Goal: Task Accomplishment & Management: Manage account settings

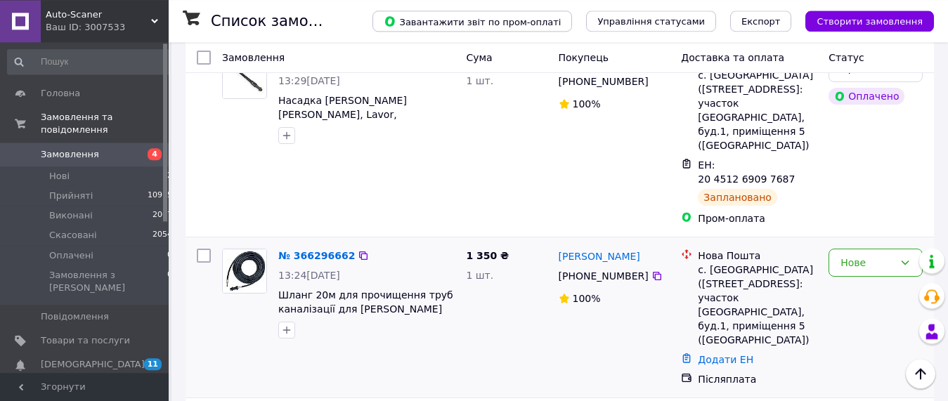
scroll to position [502, 0]
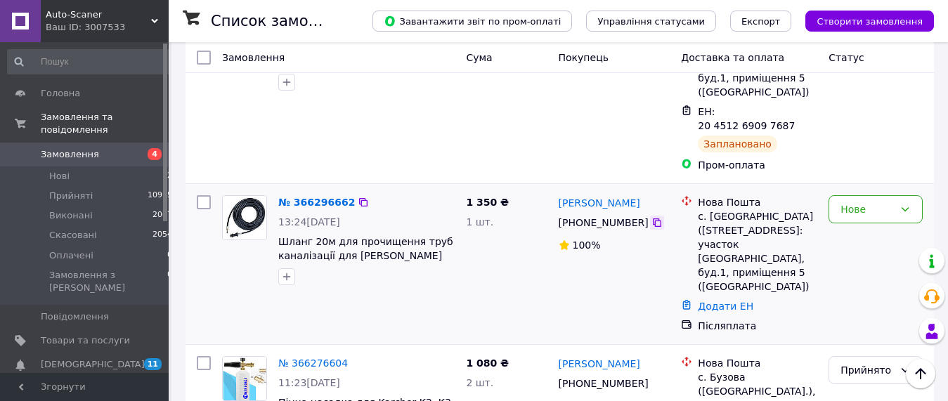
click at [653, 218] on icon at bounding box center [657, 222] width 8 height 8
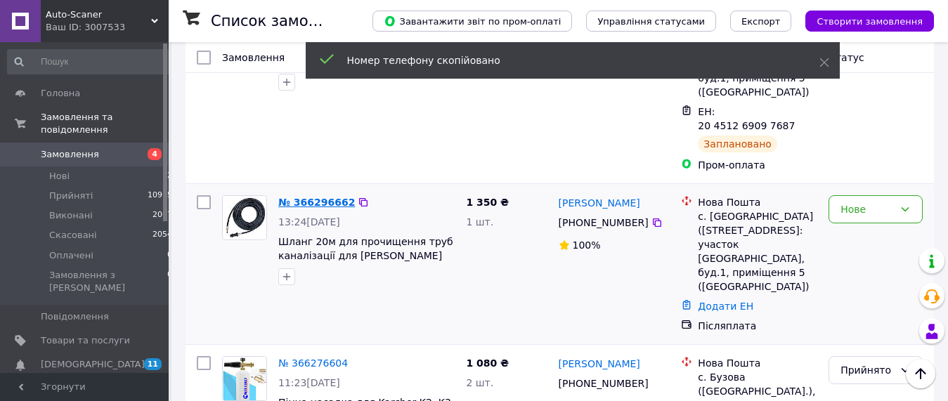
click at [327, 197] on link "№ 366296662" at bounding box center [316, 202] width 77 height 11
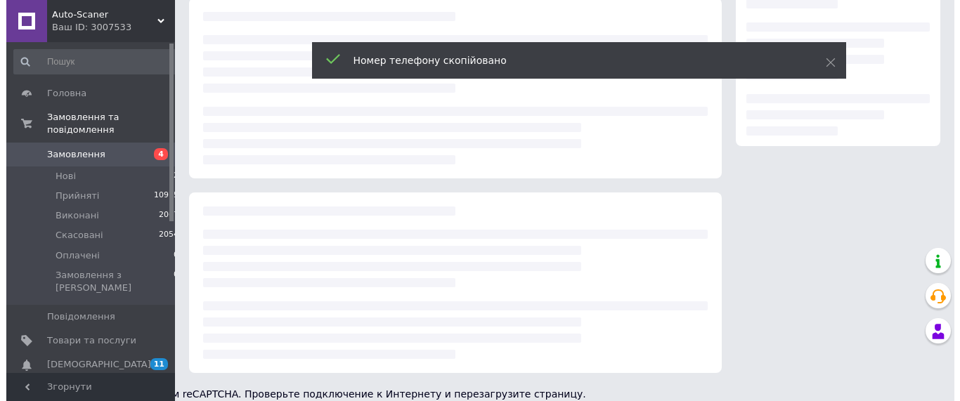
scroll to position [242, 0]
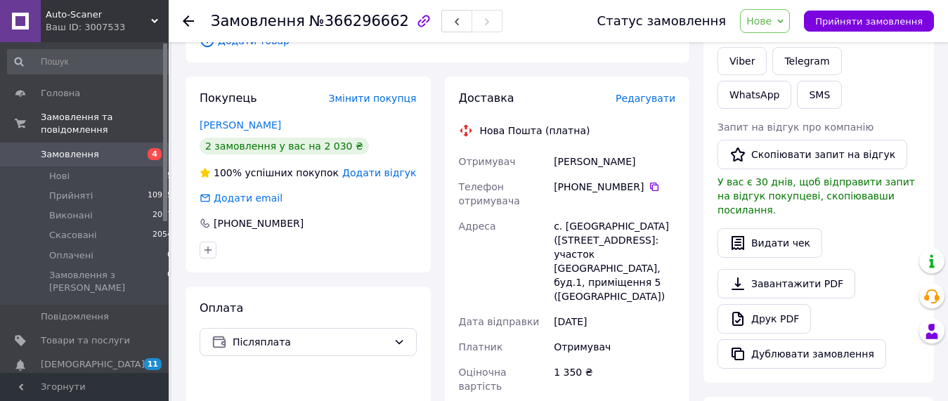
click at [654, 93] on span "Редагувати" at bounding box center [645, 98] width 60 height 11
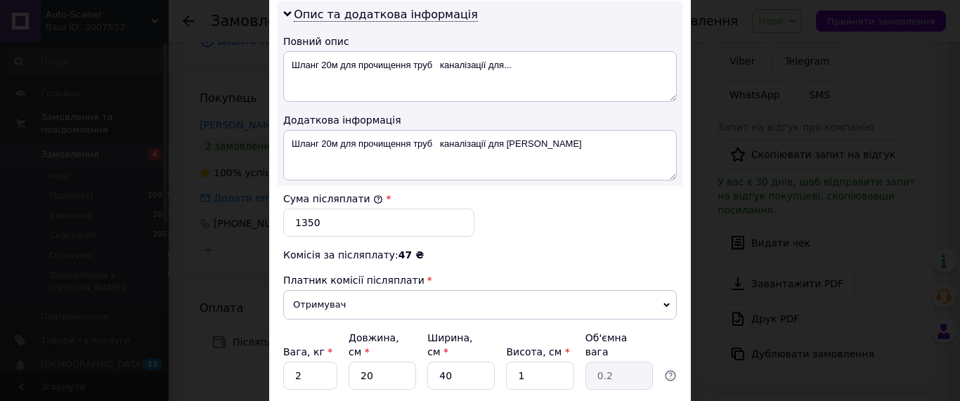
scroll to position [668, 0]
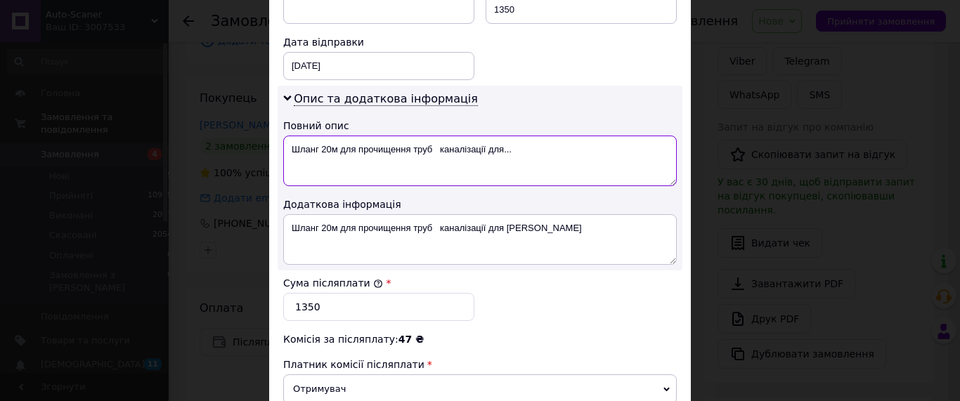
drag, startPoint x: 337, startPoint y: 120, endPoint x: 532, endPoint y: 126, distance: 194.7
click at [532, 136] on textarea "Шланг 20м для прочищення труб каналізації для..." at bounding box center [479, 161] width 393 height 51
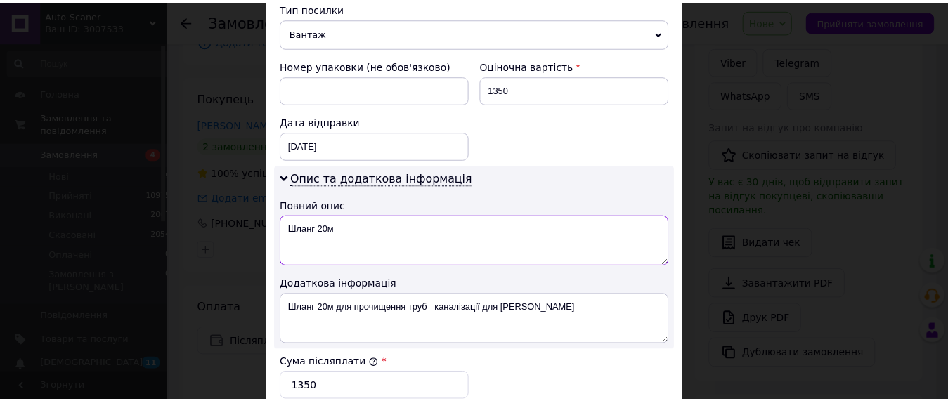
scroll to position [828, 0]
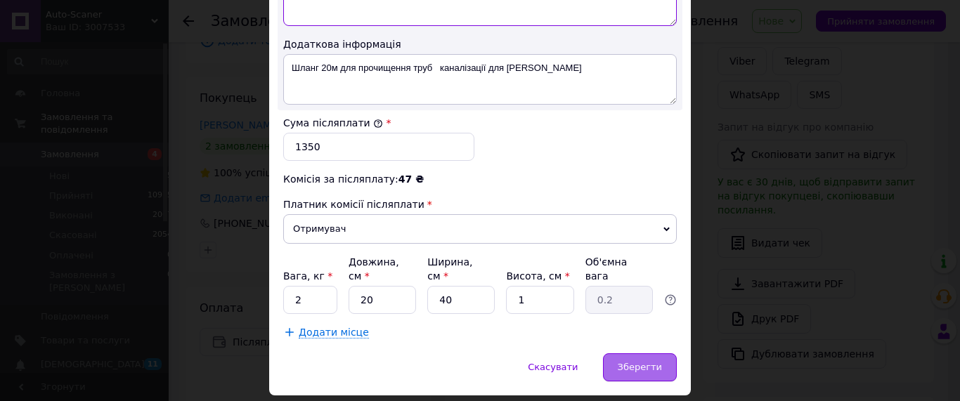
type textarea "Шланг 20м"
click at [636, 353] on div "Зберегти" at bounding box center [640, 367] width 74 height 28
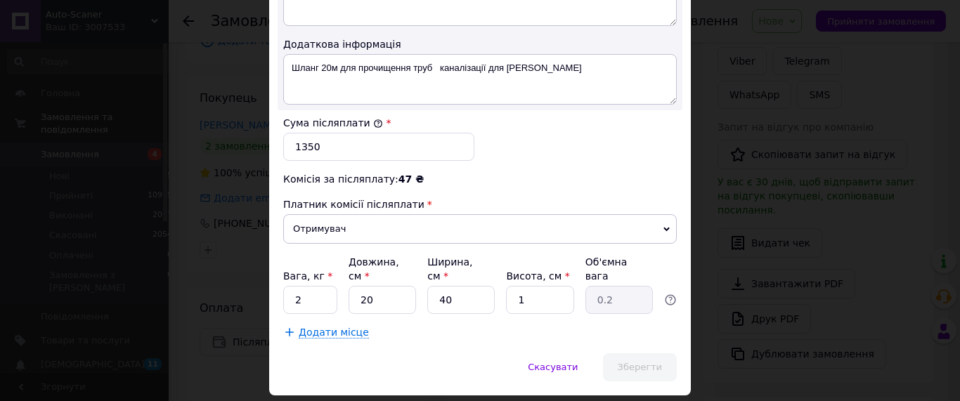
click at [631, 362] on span "Зберегти" at bounding box center [639, 367] width 44 height 11
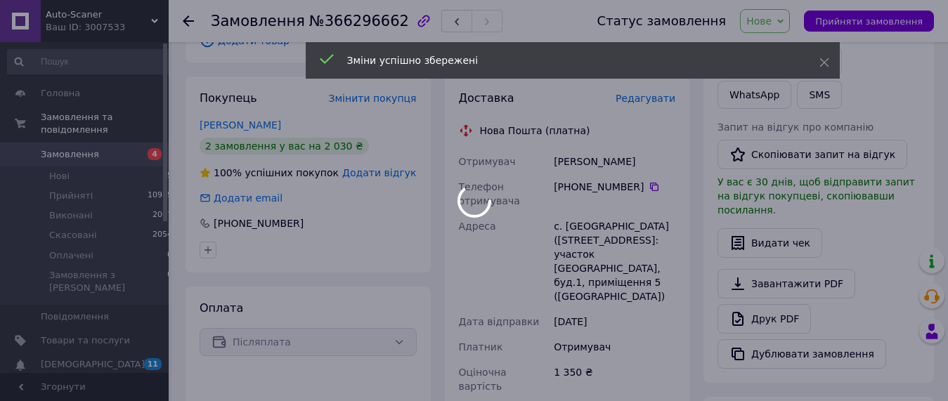
scroll to position [457, 0]
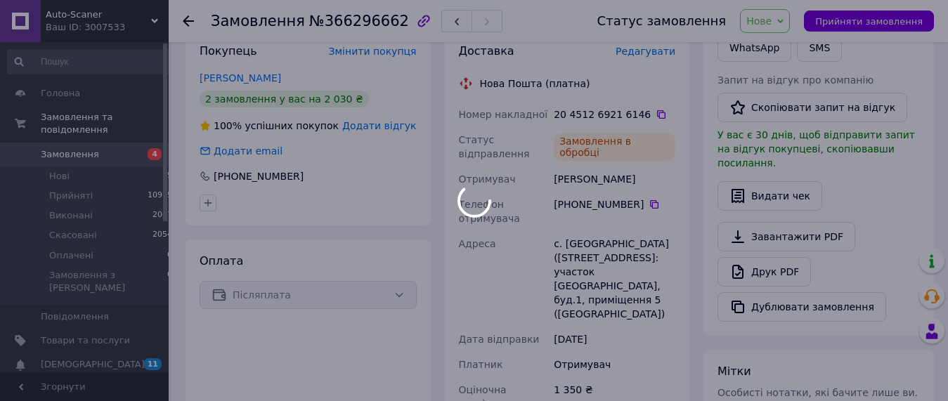
scroll to position [242, 0]
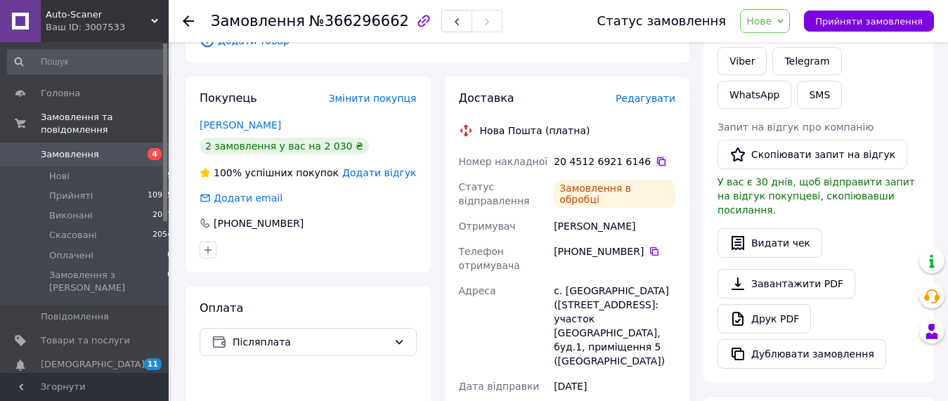
click at [657, 157] on icon at bounding box center [661, 161] width 8 height 8
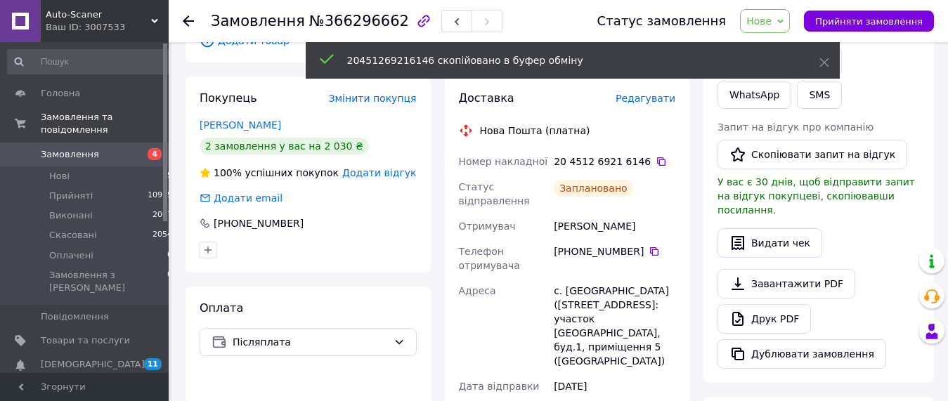
click at [790, 42] on div "20451269216146 скопійовано в буфер обміну" at bounding box center [573, 60] width 534 height 37
click at [821, 60] on icon at bounding box center [824, 63] width 10 height 10
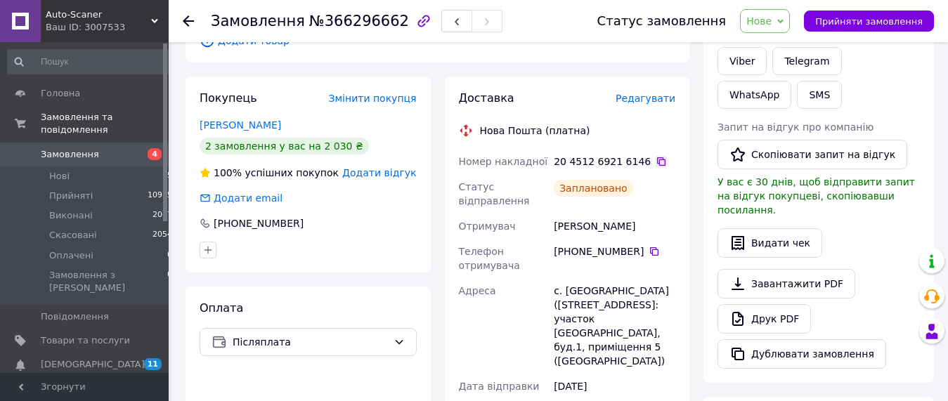
click at [655, 156] on icon at bounding box center [660, 161] width 11 height 11
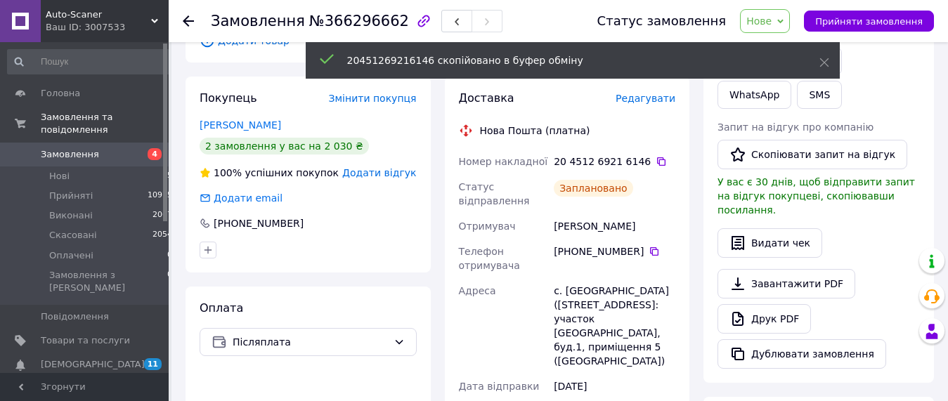
drag, startPoint x: 828, startPoint y: 62, endPoint x: 784, endPoint y: 25, distance: 57.3
click at [827, 62] on icon at bounding box center [824, 63] width 10 height 10
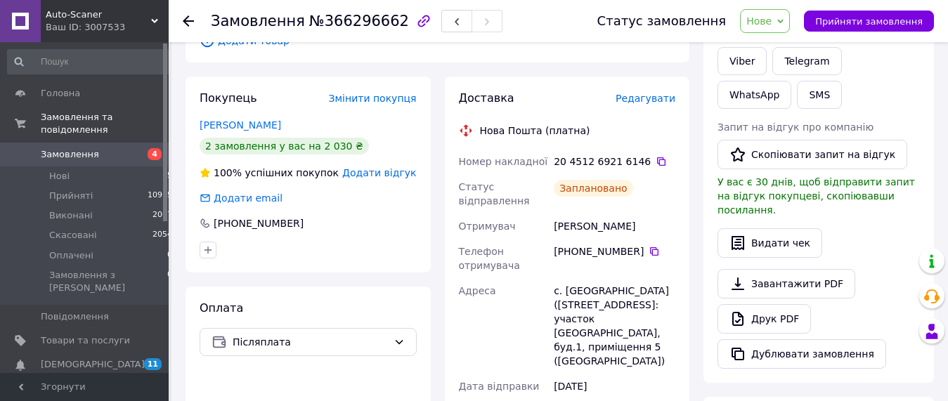
click at [782, 13] on span "Нове" at bounding box center [765, 21] width 50 height 24
click at [778, 48] on li "Прийнято" at bounding box center [772, 49] width 65 height 21
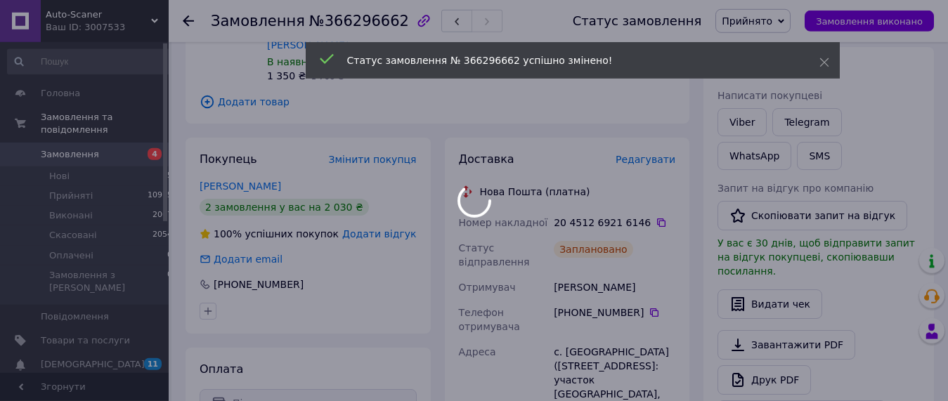
scroll to position [170, 0]
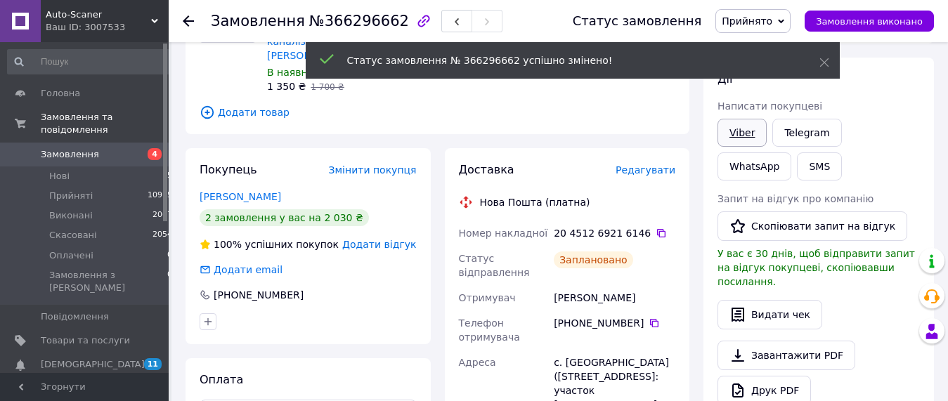
click at [742, 134] on link "Viber" at bounding box center [741, 133] width 49 height 28
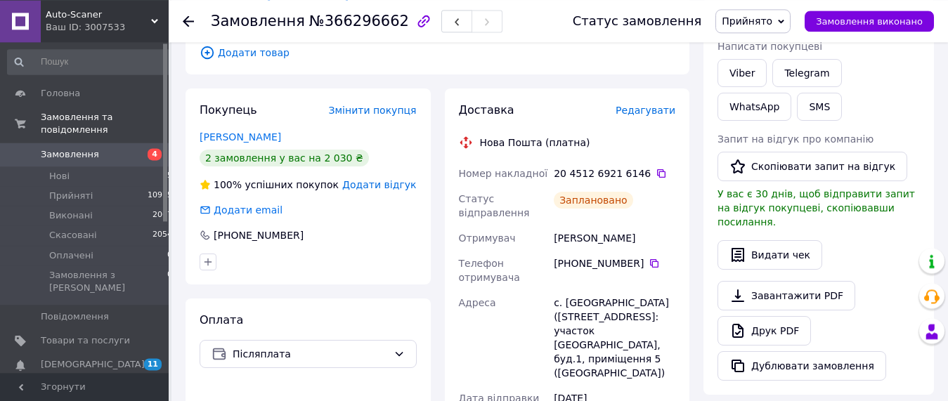
scroll to position [242, 0]
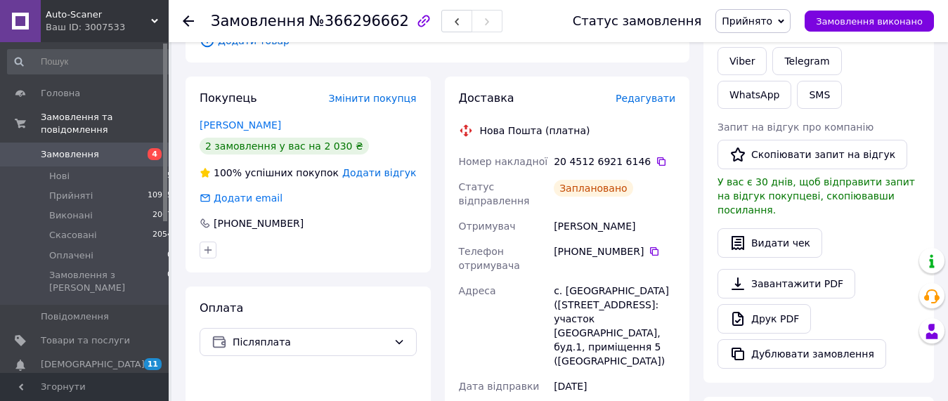
click at [73, 148] on span "Замовлення" at bounding box center [70, 154] width 58 height 13
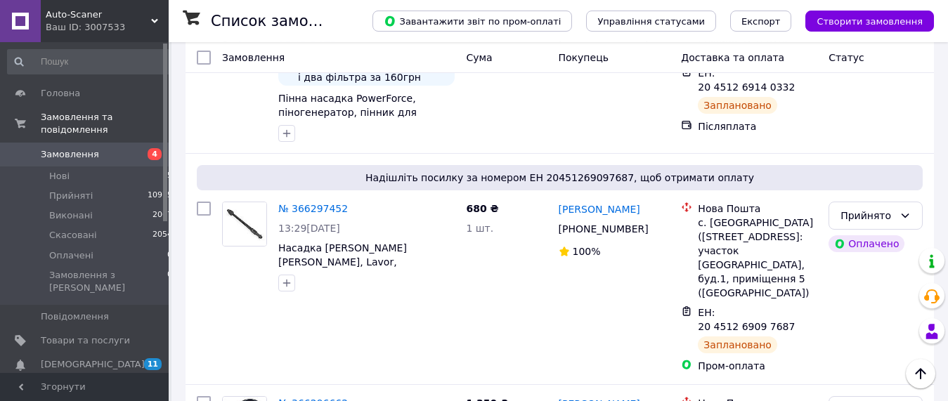
scroll to position [788, 0]
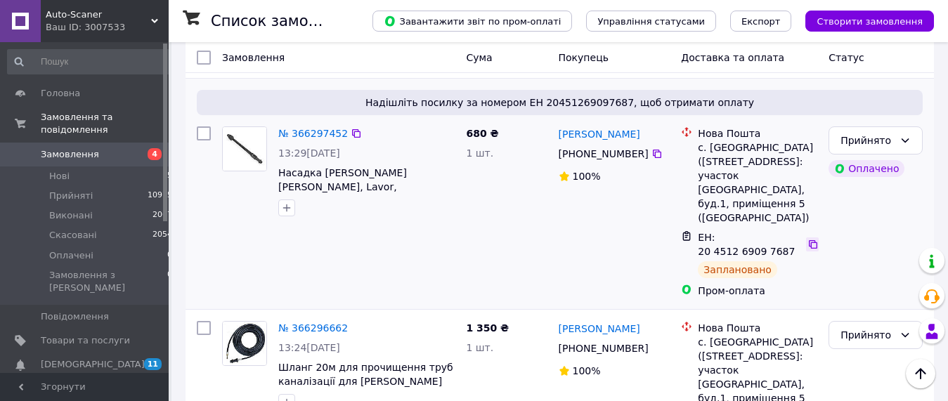
click at [807, 239] on icon at bounding box center [812, 244] width 11 height 11
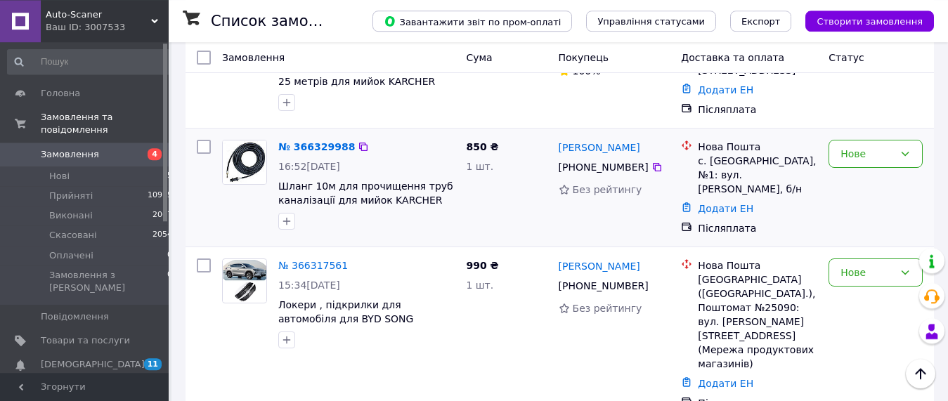
scroll to position [287, 0]
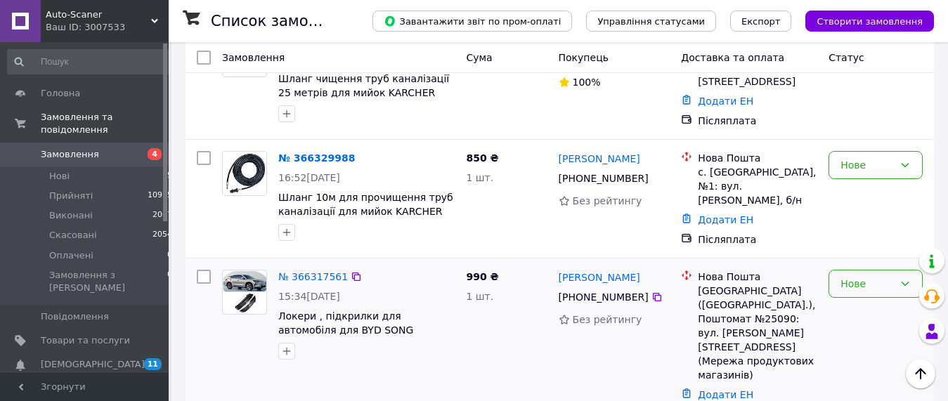
click at [865, 276] on div "Нове" at bounding box center [866, 283] width 53 height 15
drag, startPoint x: 865, startPoint y: 254, endPoint x: 693, endPoint y: 277, distance: 173.0
click at [860, 277] on li "Прийнято" at bounding box center [875, 275] width 93 height 25
click at [651, 292] on icon at bounding box center [656, 297] width 11 height 11
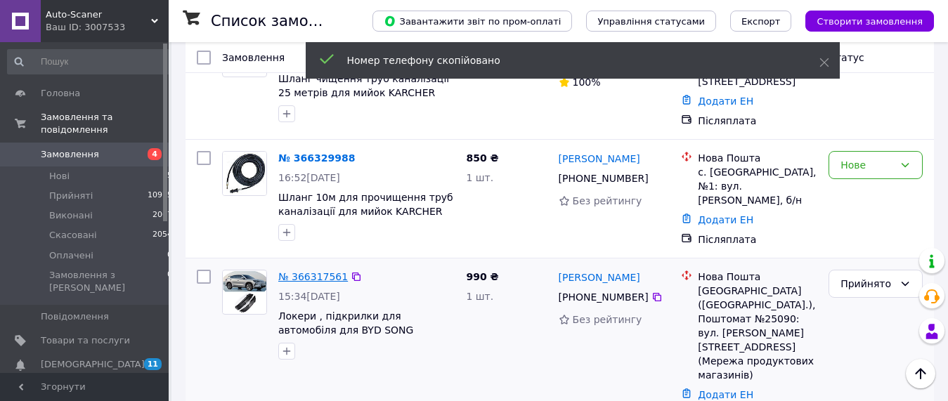
click at [303, 271] on link "№ 366317561" at bounding box center [313, 276] width 70 height 11
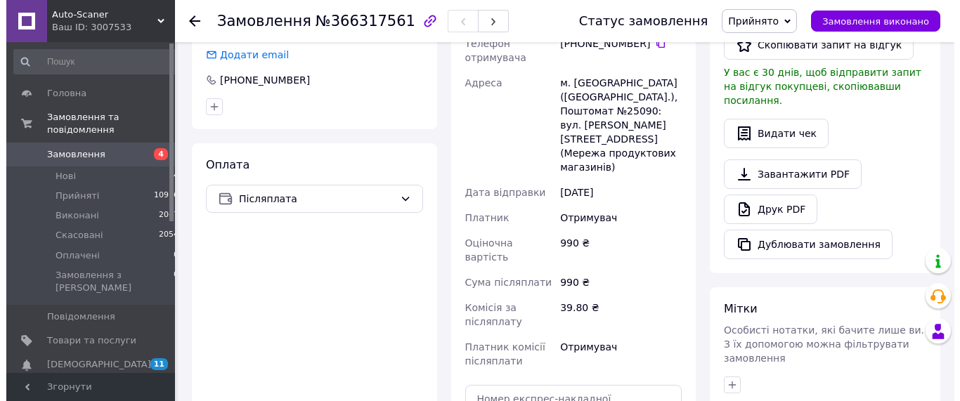
scroll to position [65, 0]
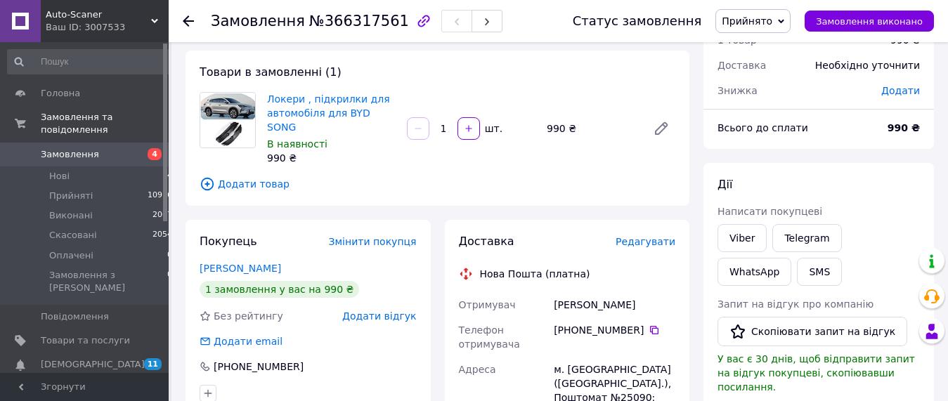
click at [660, 236] on span "Редагувати" at bounding box center [645, 241] width 60 height 11
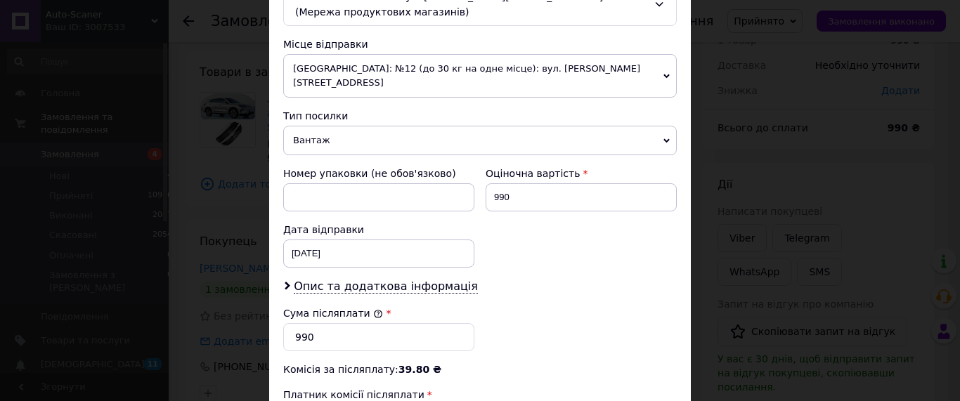
scroll to position [671, 0]
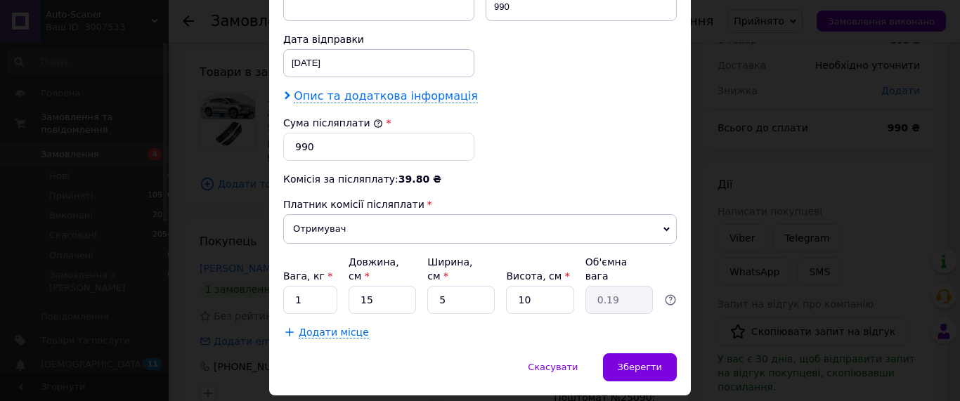
click at [364, 89] on span "Опис та додаткова інформація" at bounding box center [386, 96] width 184 height 14
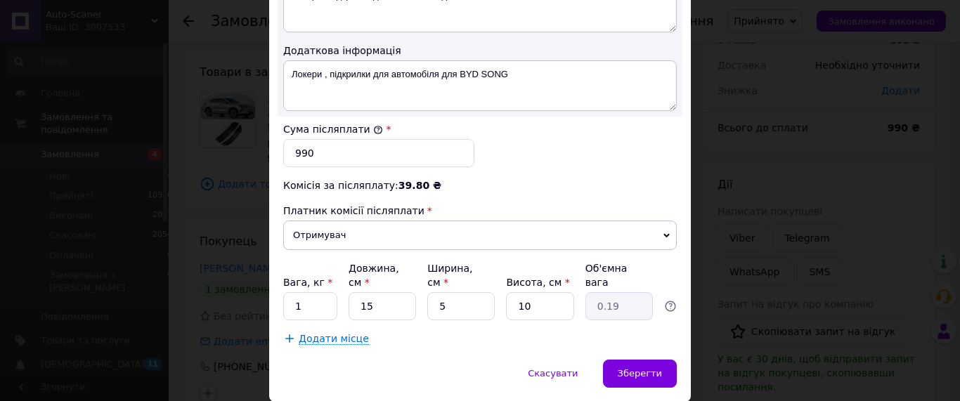
scroll to position [828, 0]
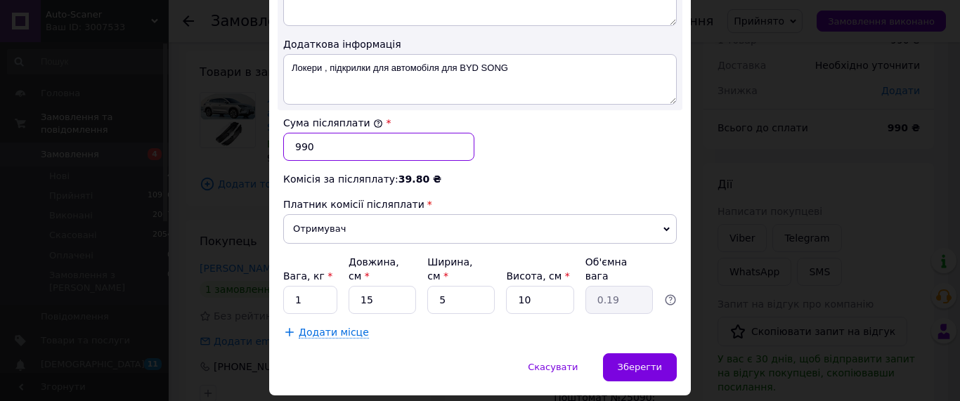
drag, startPoint x: 322, startPoint y: 117, endPoint x: 267, endPoint y: 115, distance: 54.8
click at [283, 133] on input "990" at bounding box center [378, 147] width 191 height 28
type input "790"
drag, startPoint x: 306, startPoint y: 252, endPoint x: 270, endPoint y: 252, distance: 35.1
click at [283, 286] on input "1" at bounding box center [310, 300] width 54 height 28
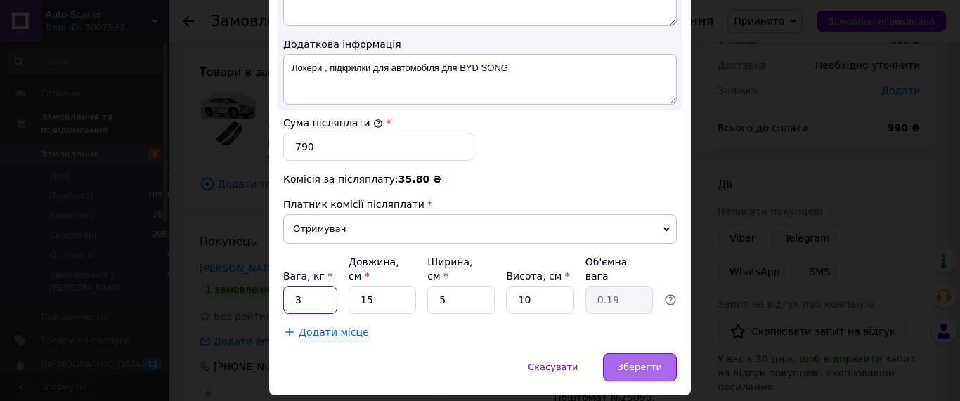
type input "3"
click at [628, 362] on span "Зберегти" at bounding box center [639, 367] width 44 height 11
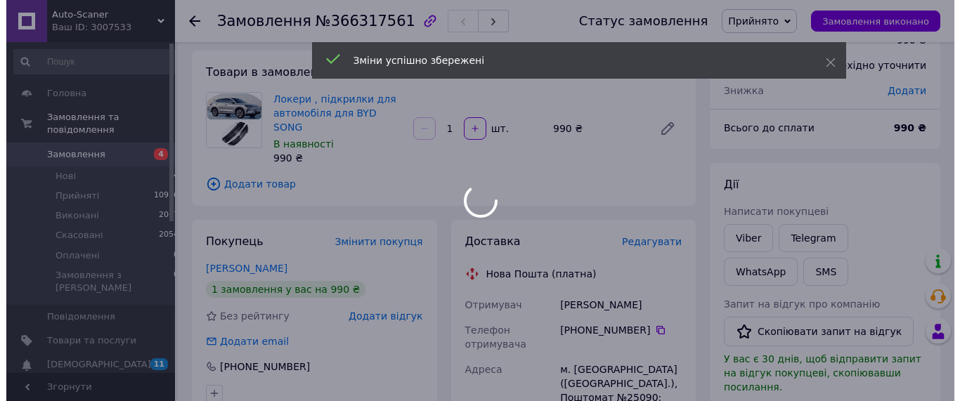
scroll to position [136, 0]
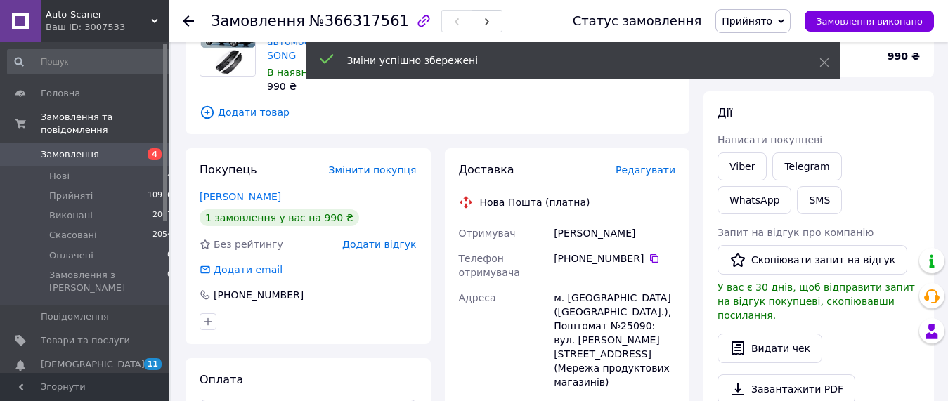
click at [659, 164] on span "Редагувати" at bounding box center [645, 169] width 60 height 11
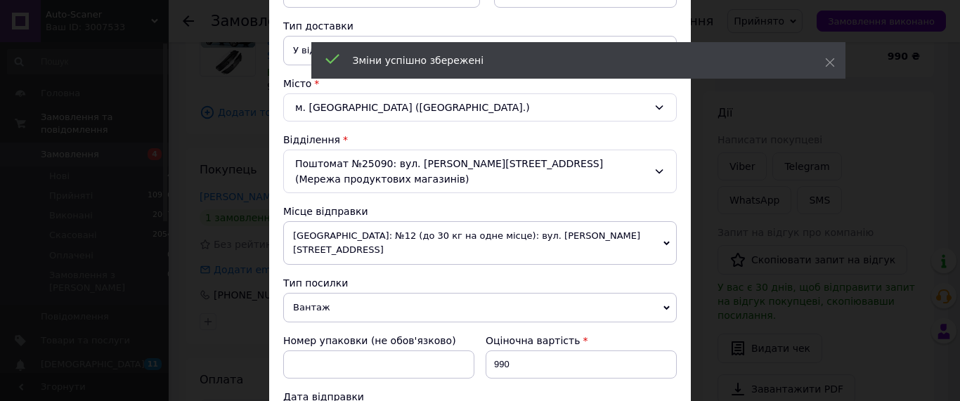
scroll to position [320, 0]
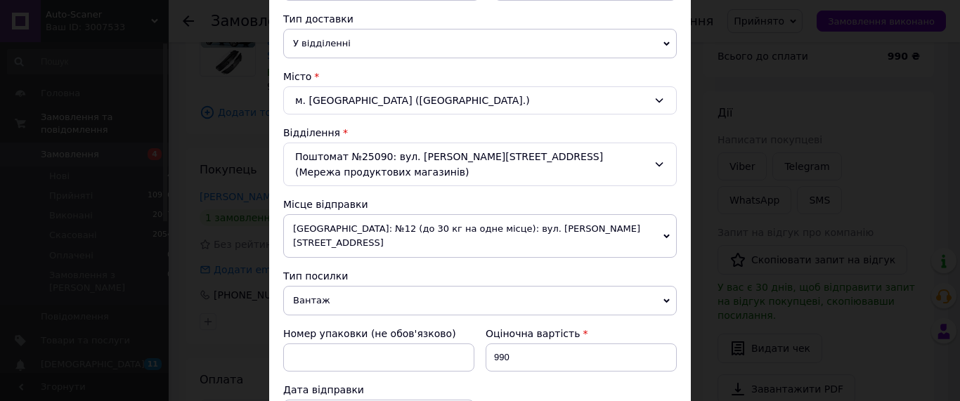
click at [390, 102] on div "м. [GEOGRAPHIC_DATA] ([GEOGRAPHIC_DATA].)" at bounding box center [479, 100] width 393 height 28
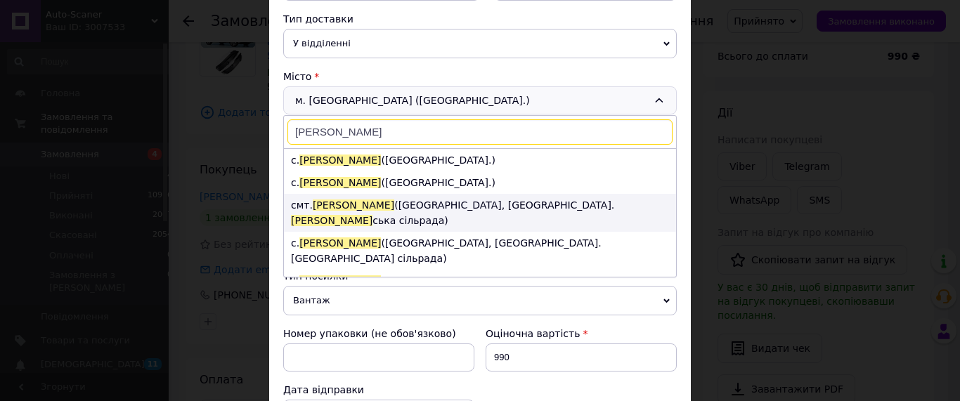
type input "[PERSON_NAME]"
click at [403, 204] on li "смт. [GEOGRAPHIC_DATA] ([GEOGRAPHIC_DATA], [GEOGRAPHIC_DATA]. [PERSON_NAME] ськ…" at bounding box center [480, 213] width 392 height 38
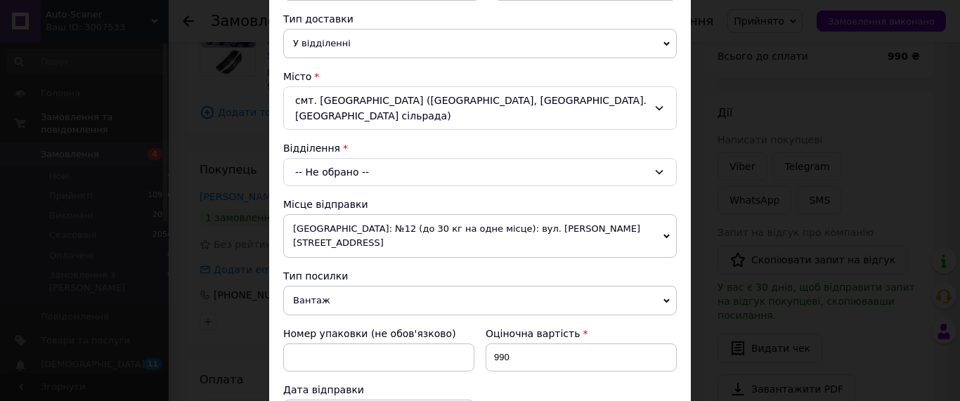
click at [353, 158] on div "-- Не обрано --" at bounding box center [479, 172] width 393 height 28
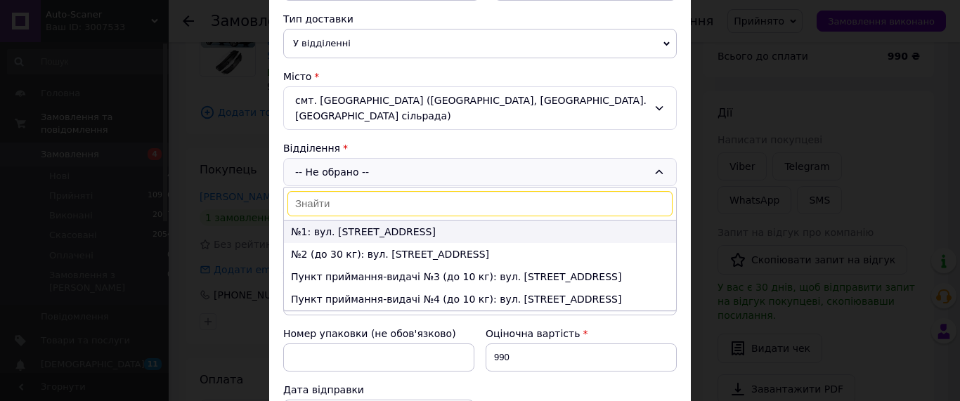
click at [341, 221] on li "№1: вул. [STREET_ADDRESS]" at bounding box center [480, 232] width 392 height 22
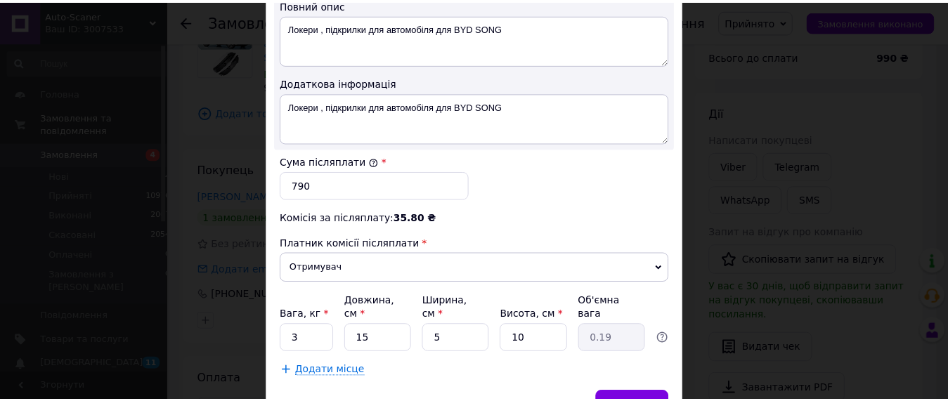
scroll to position [828, 0]
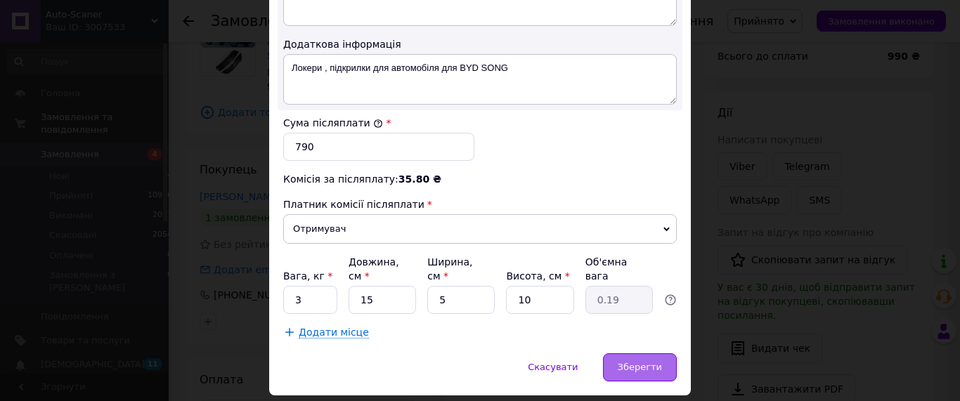
click at [655, 362] on span "Зберегти" at bounding box center [639, 367] width 44 height 11
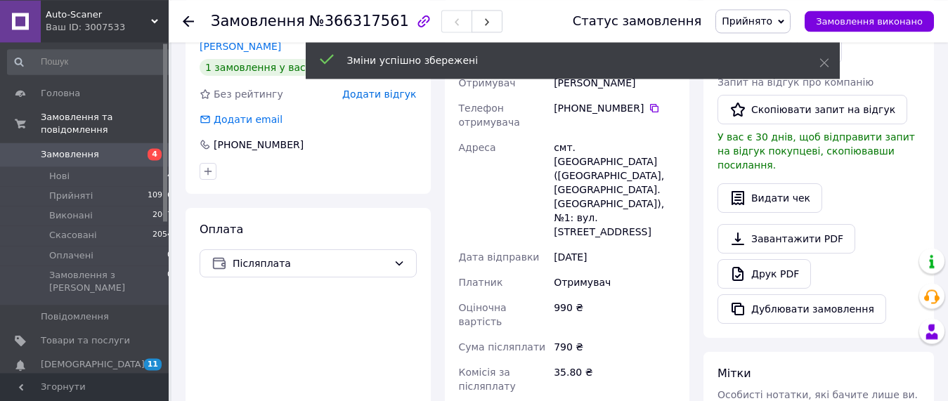
scroll to position [423, 0]
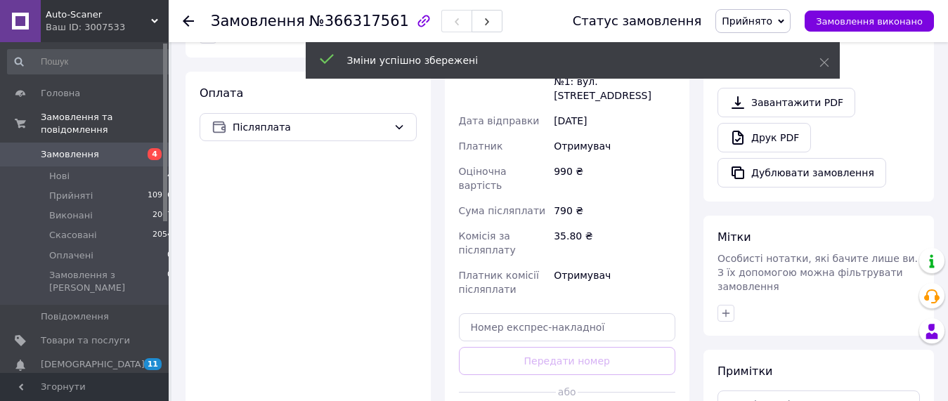
drag, startPoint x: 604, startPoint y: 348, endPoint x: 608, endPoint y: 317, distance: 31.2
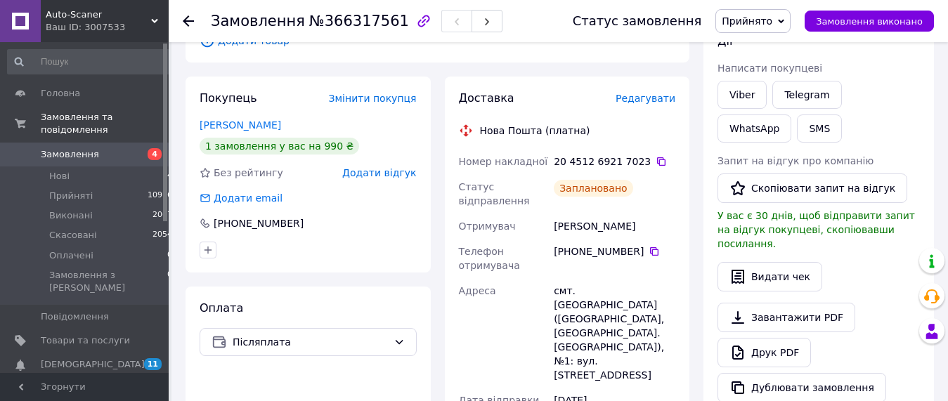
click at [655, 156] on icon at bounding box center [660, 161] width 11 height 11
click at [58, 148] on span "Замовлення" at bounding box center [70, 154] width 58 height 13
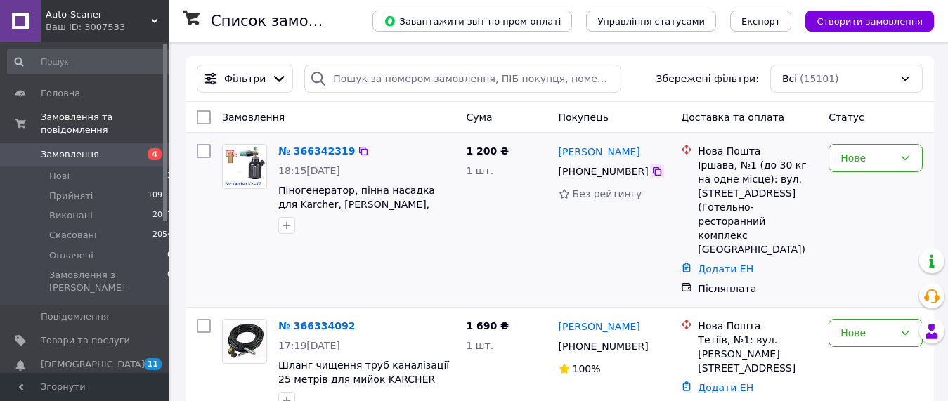
click at [651, 174] on icon at bounding box center [656, 171] width 11 height 11
click at [290, 151] on link "№ 366342319" at bounding box center [316, 150] width 77 height 11
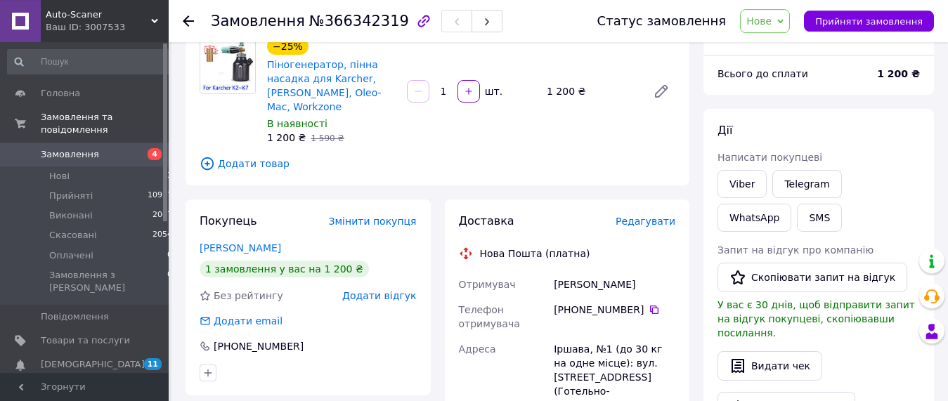
scroll to position [143, 0]
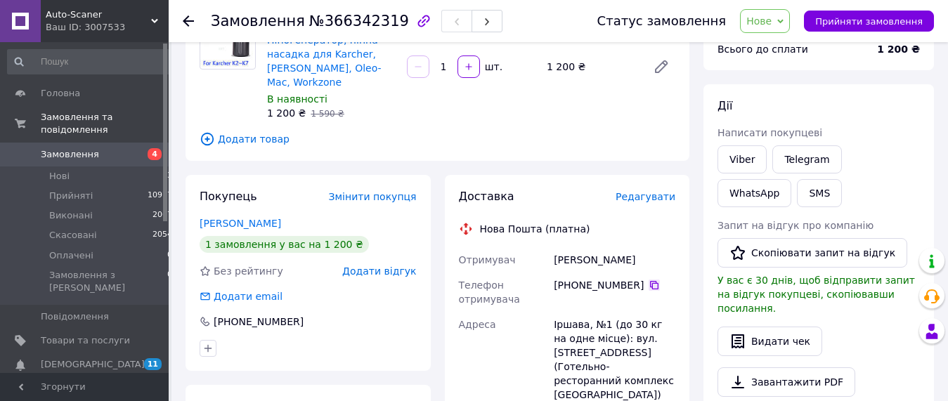
click at [650, 281] on icon at bounding box center [654, 285] width 8 height 8
click at [660, 191] on span "Редагувати" at bounding box center [645, 196] width 60 height 11
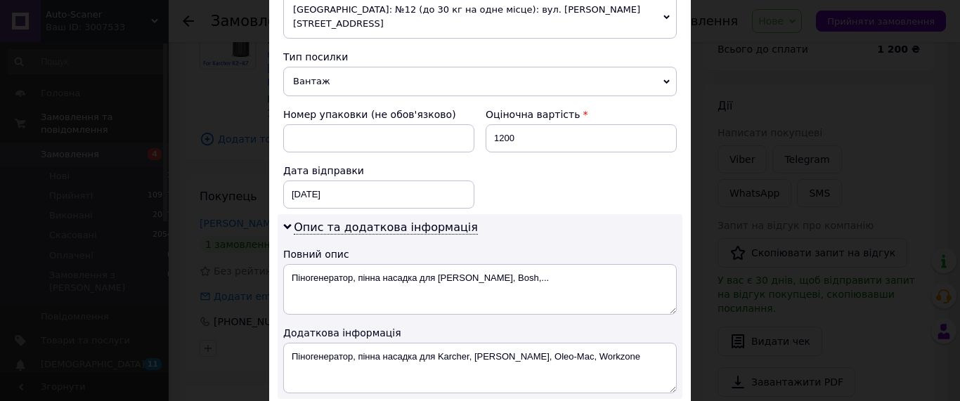
scroll to position [561, 0]
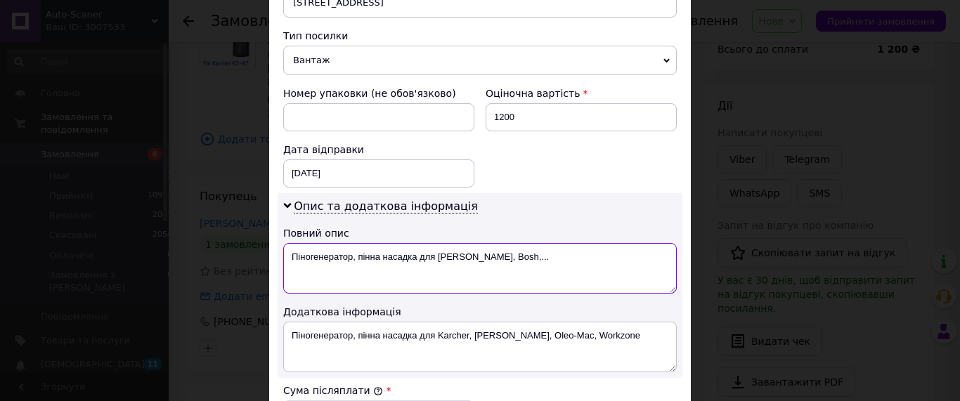
drag, startPoint x: 495, startPoint y: 247, endPoint x: 351, endPoint y: 246, distance: 144.0
click at [351, 246] on textarea "Піногенератор, пінна насадка для [PERSON_NAME], Bosh,..." at bounding box center [479, 268] width 393 height 51
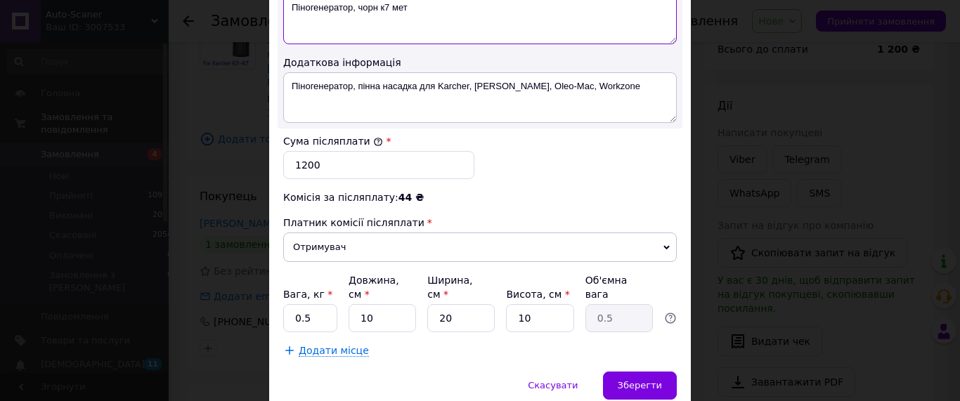
scroll to position [844, 0]
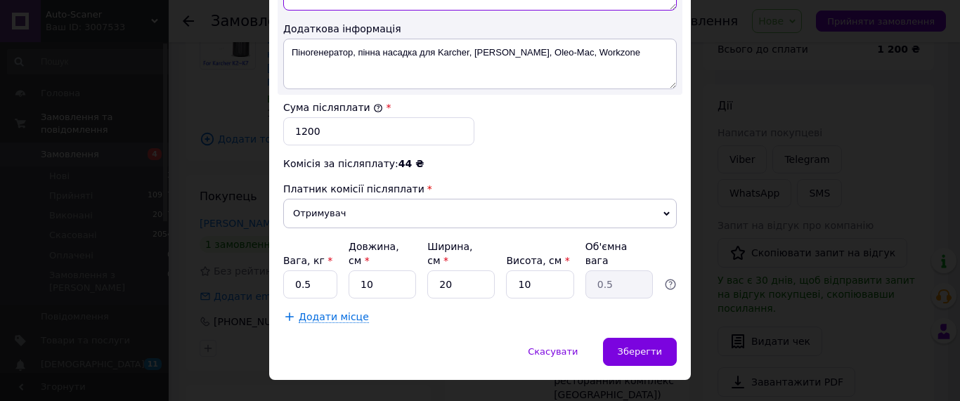
type textarea "Піногенератор, чорн к7 мет"
drag, startPoint x: 296, startPoint y: 256, endPoint x: 284, endPoint y: 255, distance: 12.0
click at [284, 270] on input "0.5" at bounding box center [310, 284] width 54 height 28
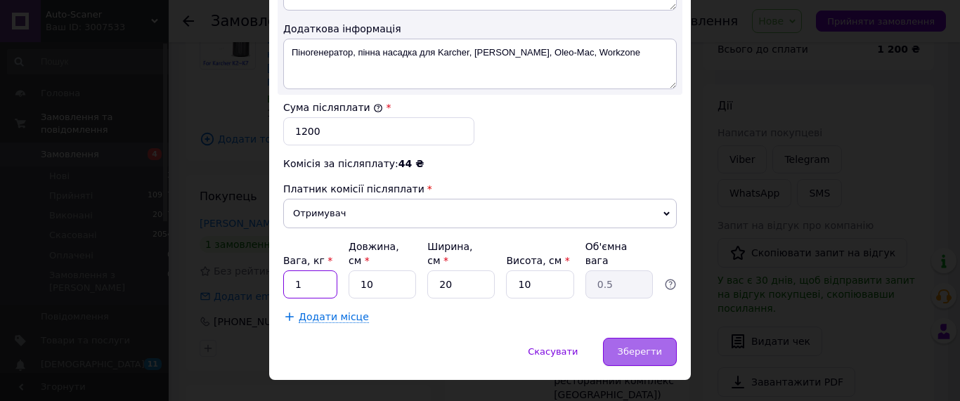
type input "1"
click at [632, 346] on span "Зберегти" at bounding box center [639, 351] width 44 height 11
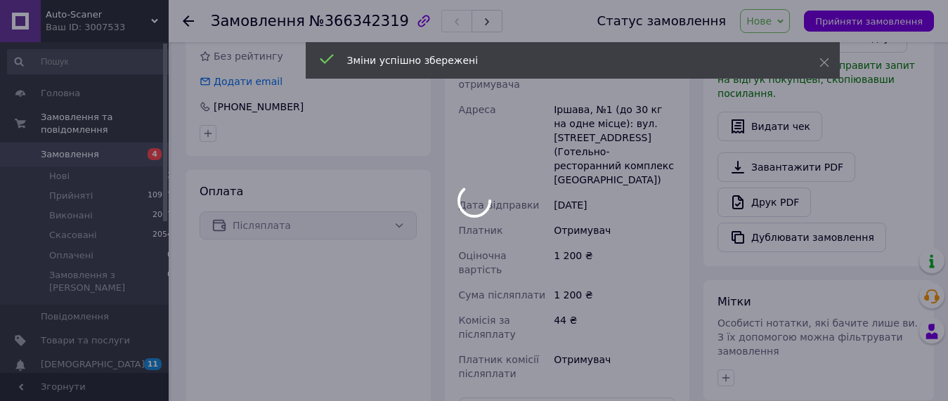
scroll to position [573, 0]
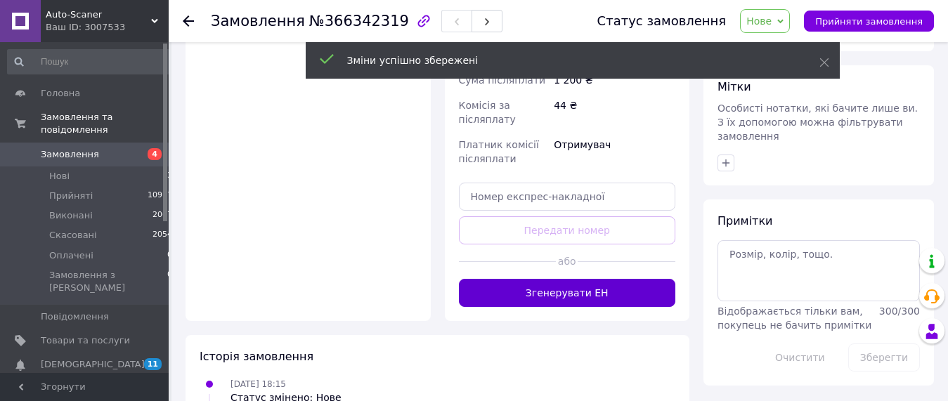
click at [601, 279] on button "Згенерувати ЕН" at bounding box center [567, 293] width 217 height 28
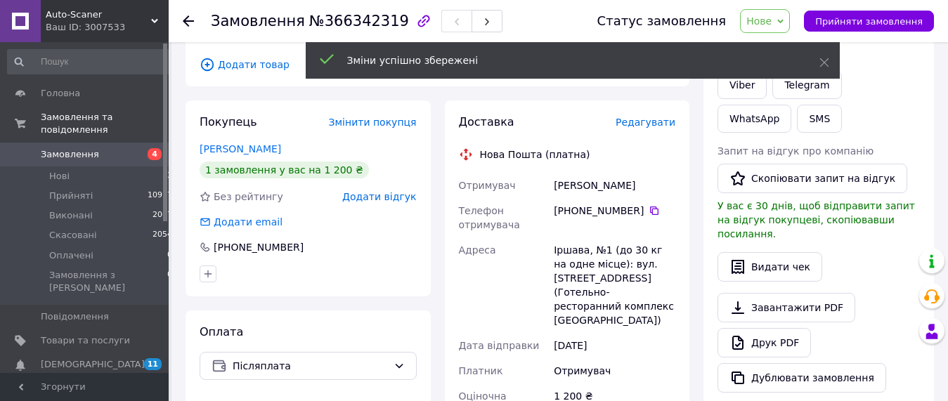
scroll to position [215, 0]
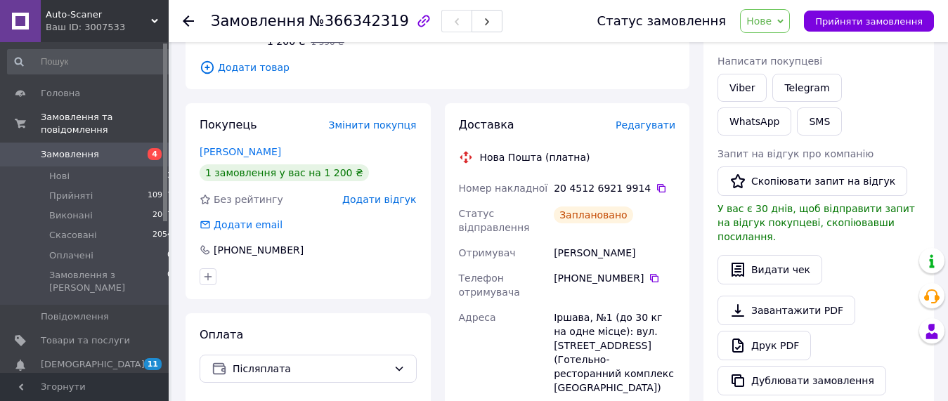
click at [657, 184] on icon at bounding box center [661, 188] width 8 height 8
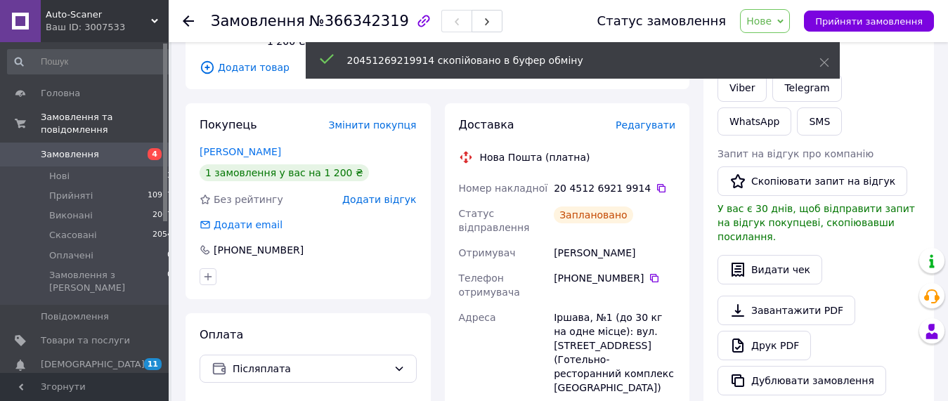
click at [785, 20] on span "Нове" at bounding box center [765, 21] width 50 height 24
click at [787, 42] on div "20451269219914 скопійовано в буфер обміну" at bounding box center [573, 60] width 534 height 37
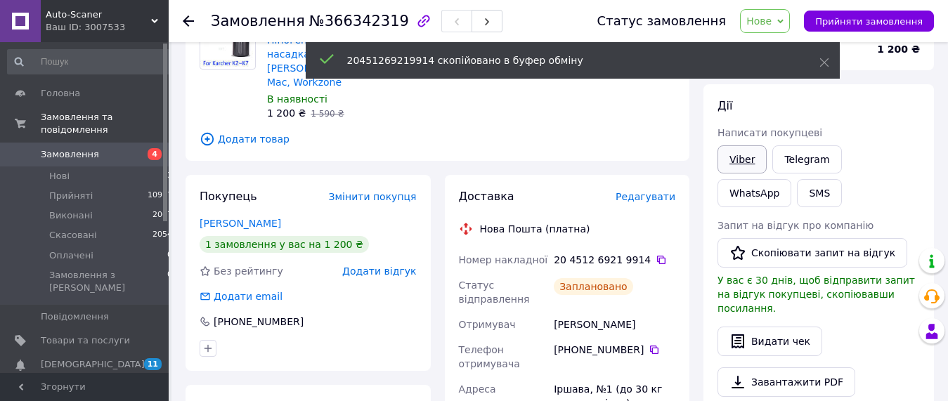
click at [745, 157] on link "Viber" at bounding box center [741, 159] width 49 height 28
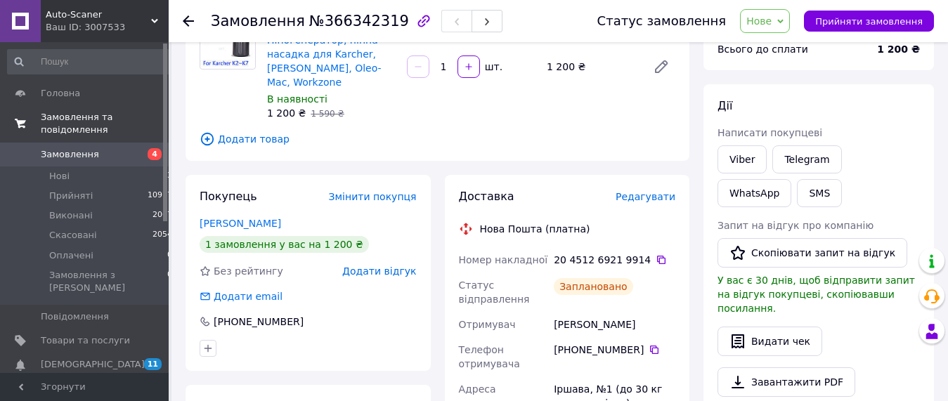
click at [86, 129] on link "Замовлення та повідомлення" at bounding box center [90, 123] width 181 height 37
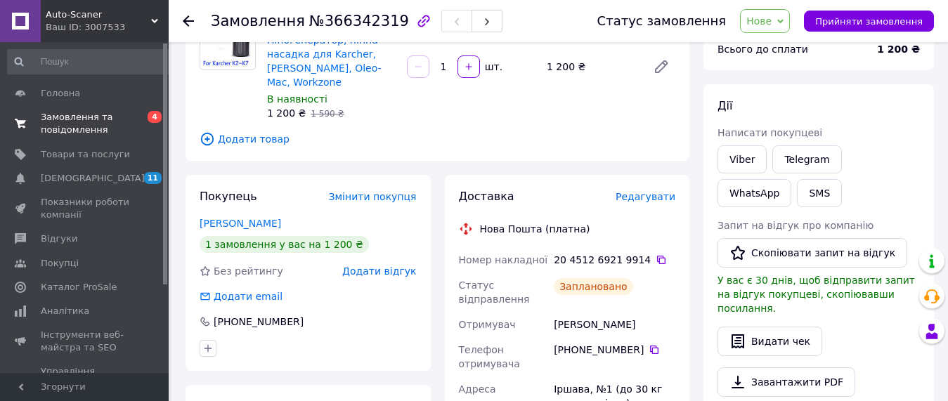
click at [96, 117] on span "Замовлення та повідомлення" at bounding box center [85, 123] width 89 height 25
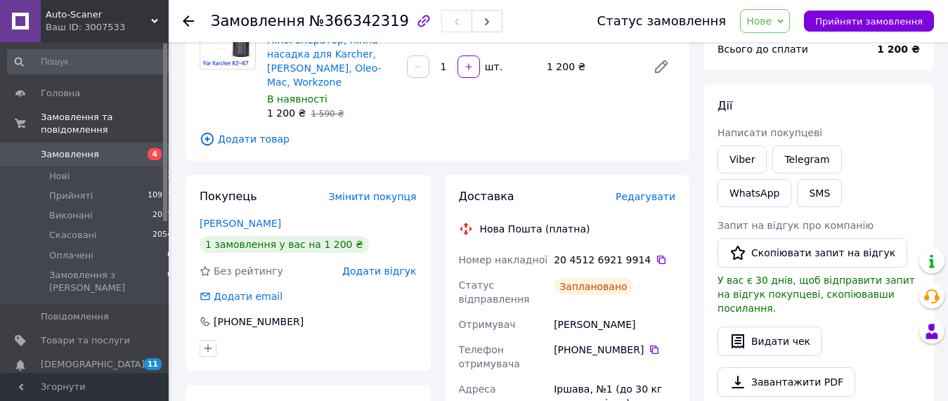
click at [77, 148] on span "Замовлення" at bounding box center [70, 154] width 58 height 13
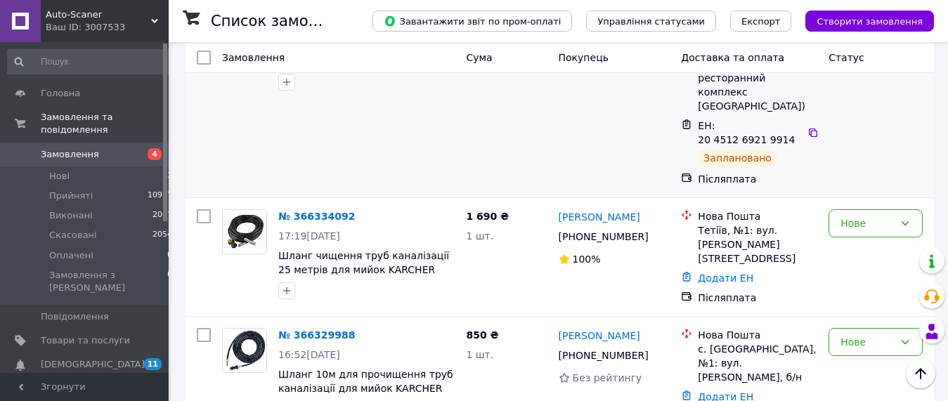
scroll to position [72, 0]
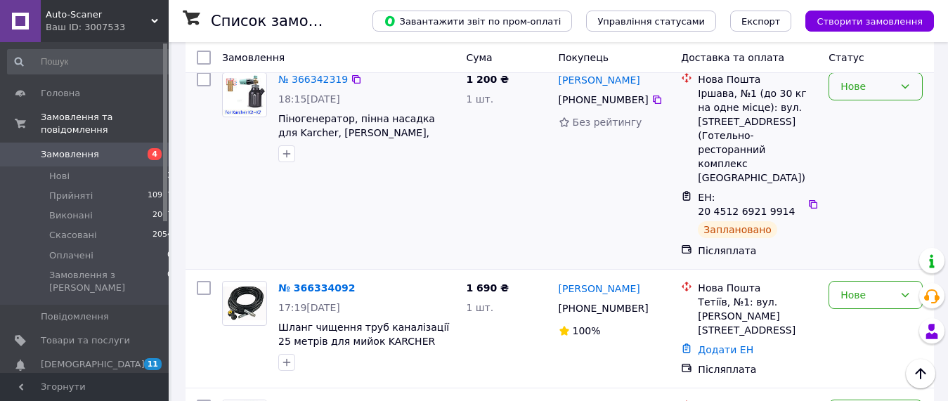
click at [880, 96] on div "Нове" at bounding box center [875, 86] width 94 height 28
click at [878, 112] on li "Прийнято" at bounding box center [875, 117] width 93 height 25
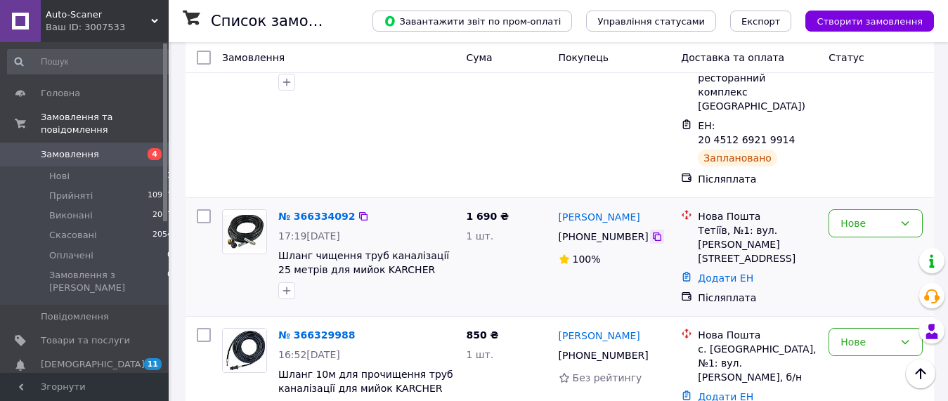
click at [651, 231] on icon at bounding box center [656, 236] width 11 height 11
click at [653, 233] on icon at bounding box center [657, 237] width 8 height 8
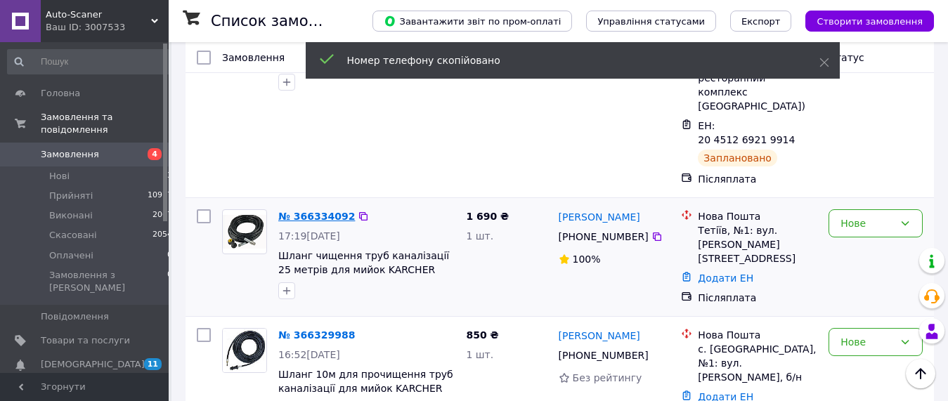
click at [334, 211] on link "№ 366334092" at bounding box center [316, 216] width 77 height 11
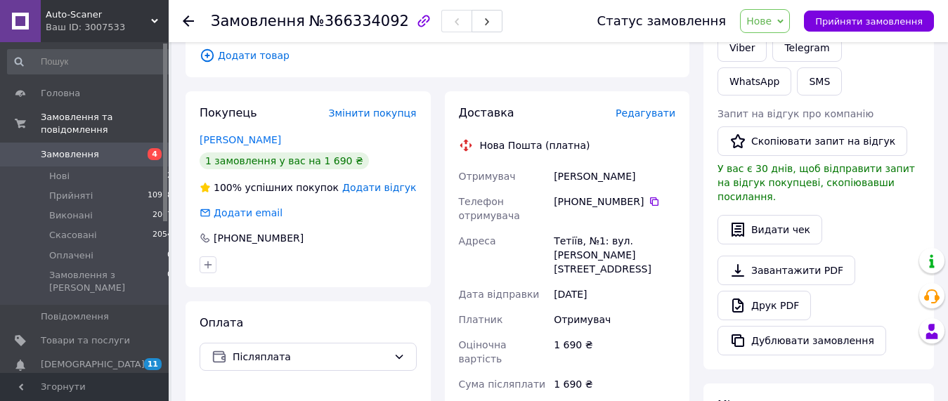
scroll to position [270, 0]
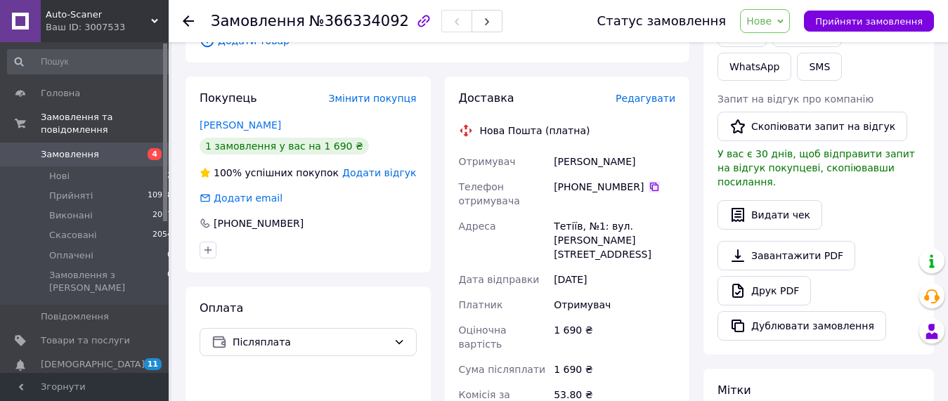
click at [648, 181] on icon at bounding box center [653, 186] width 11 height 11
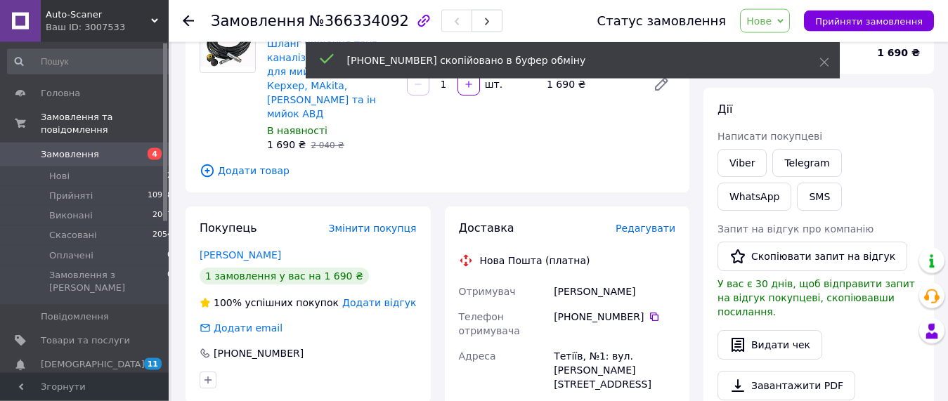
scroll to position [55, 0]
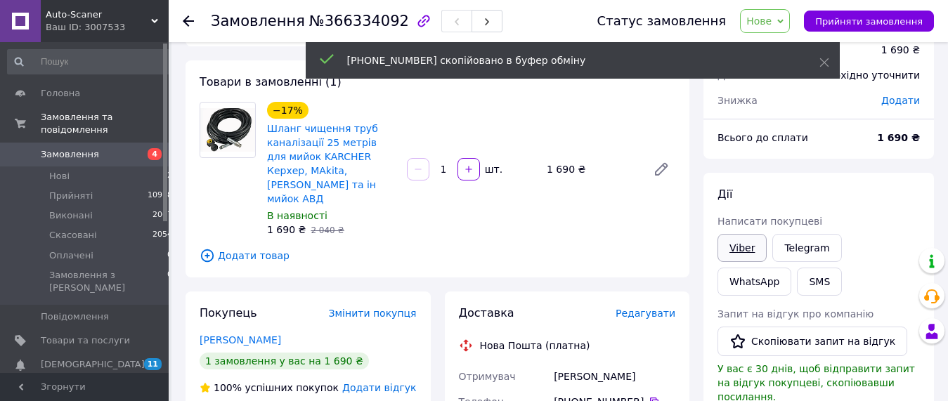
click at [752, 245] on link "Viber" at bounding box center [741, 248] width 49 height 28
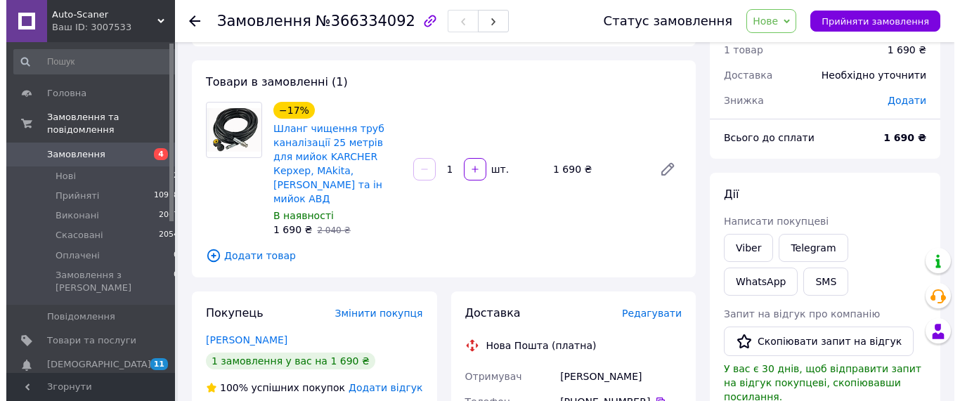
scroll to position [198, 0]
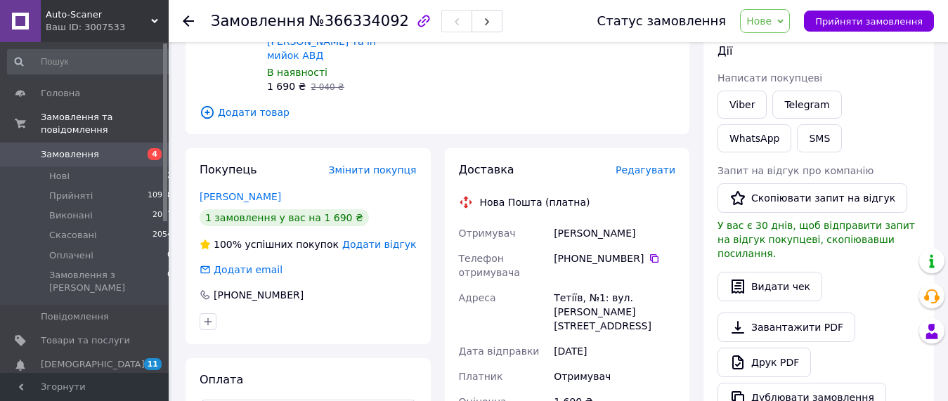
click at [649, 164] on span "Редагувати" at bounding box center [645, 169] width 60 height 11
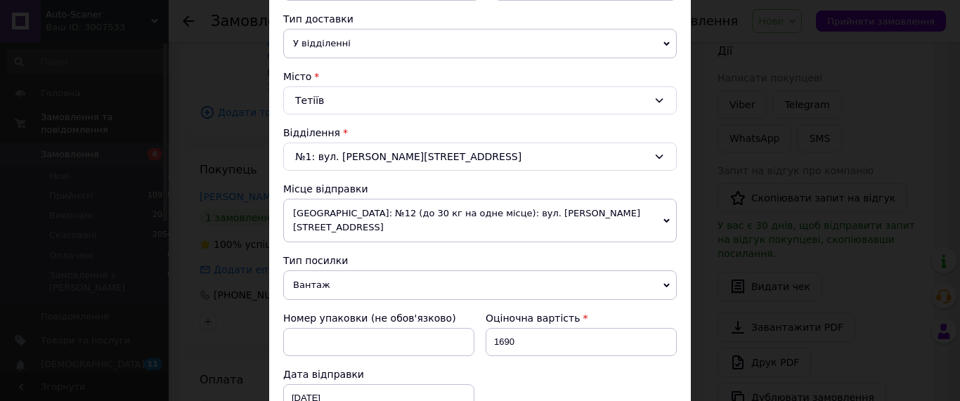
scroll to position [480, 0]
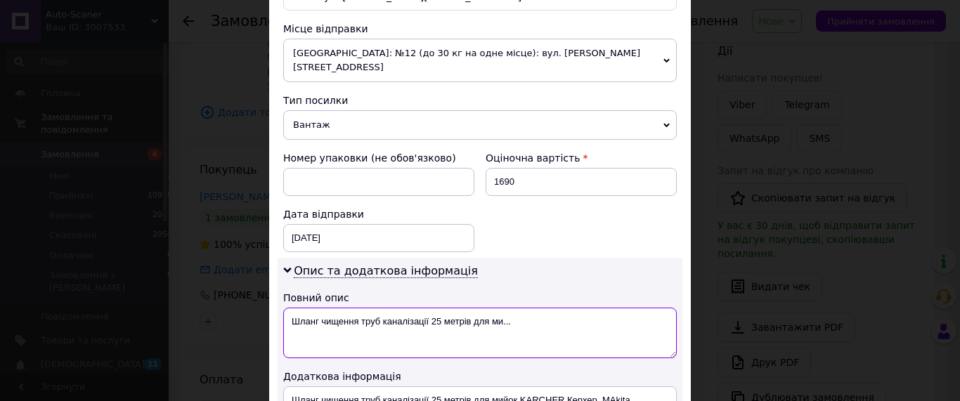
drag, startPoint x: 314, startPoint y: 304, endPoint x: 591, endPoint y: 304, distance: 276.8
click at [591, 308] on textarea "Шланг чищення труб каналізації 25 метрів для ми..." at bounding box center [479, 333] width 393 height 51
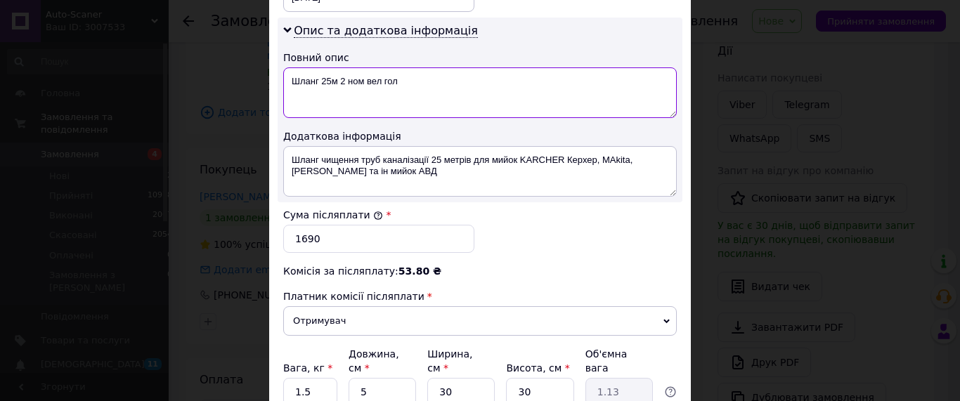
type textarea "Шланг 25м 2 ном вел гол"
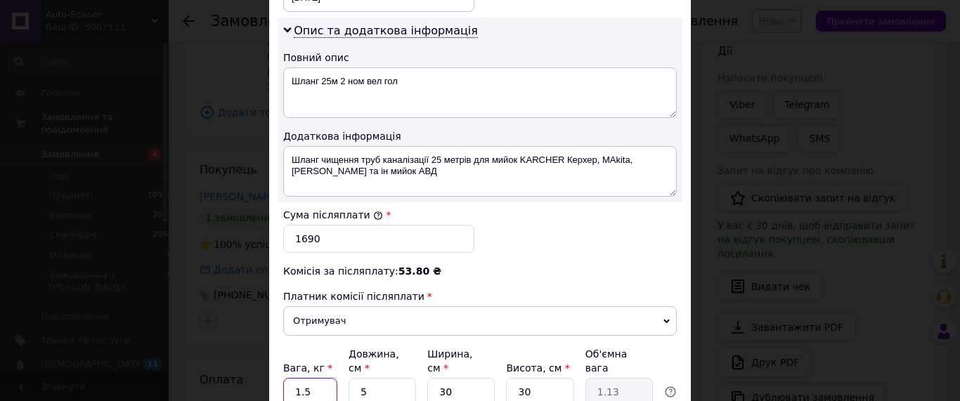
drag, startPoint x: 313, startPoint y: 361, endPoint x: 280, endPoint y: 361, distance: 33.0
click at [283, 378] on input "1.5" at bounding box center [310, 392] width 54 height 28
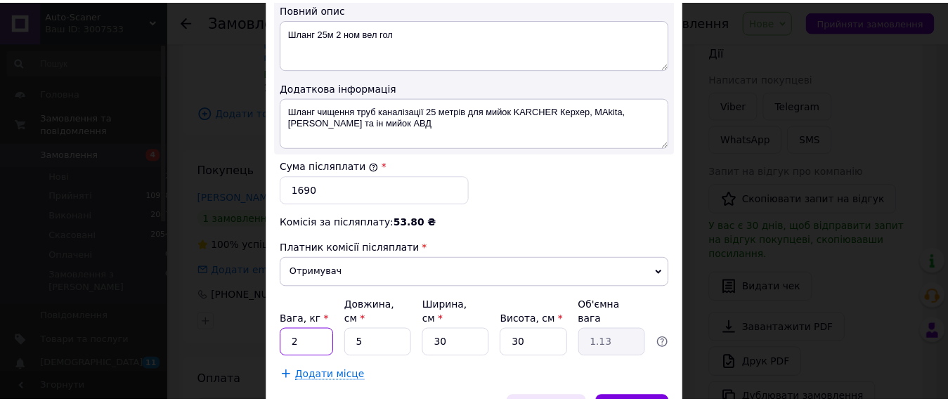
scroll to position [828, 0]
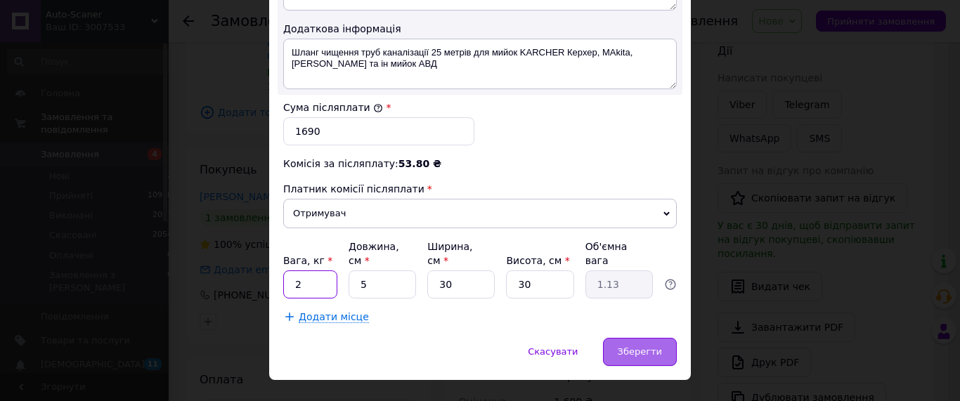
type input "2"
click at [645, 346] on span "Зберегти" at bounding box center [639, 351] width 44 height 11
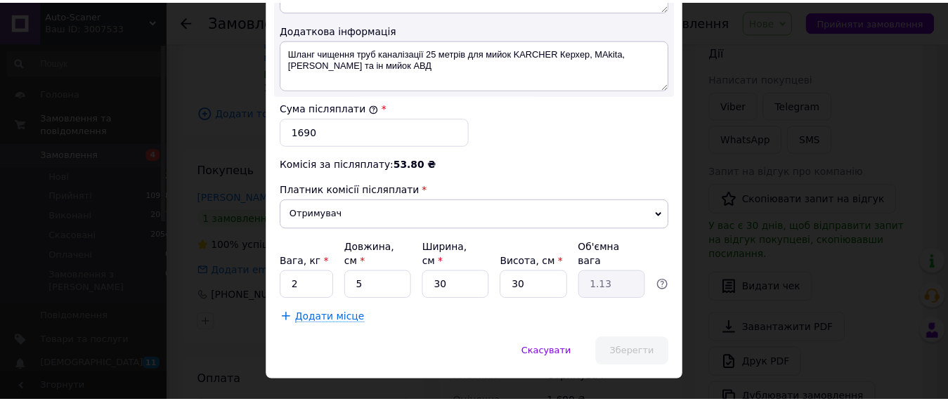
scroll to position [0, 0]
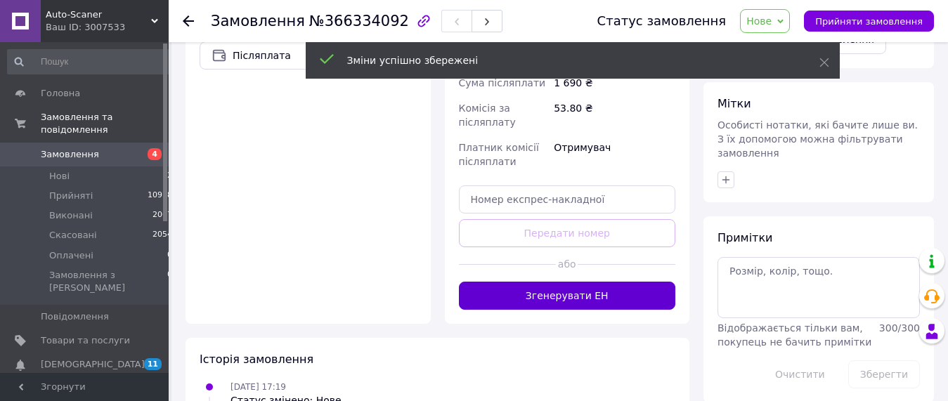
click at [599, 282] on button "Згенерувати ЕН" at bounding box center [567, 296] width 217 height 28
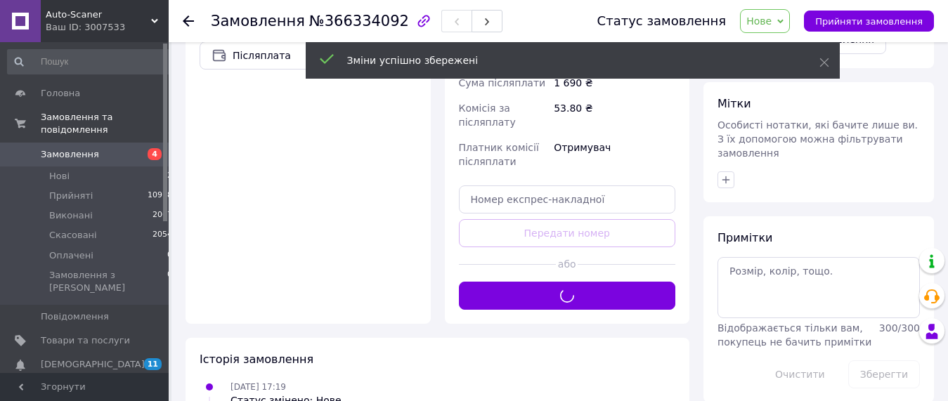
scroll to position [270, 0]
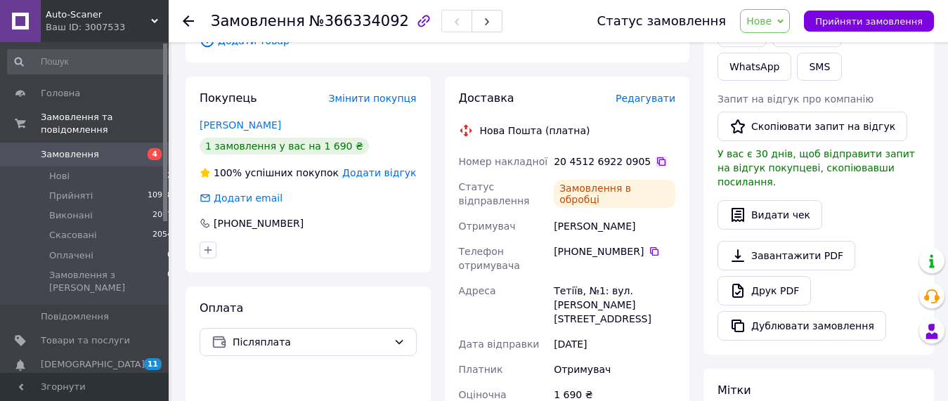
click at [655, 156] on icon at bounding box center [660, 161] width 11 height 11
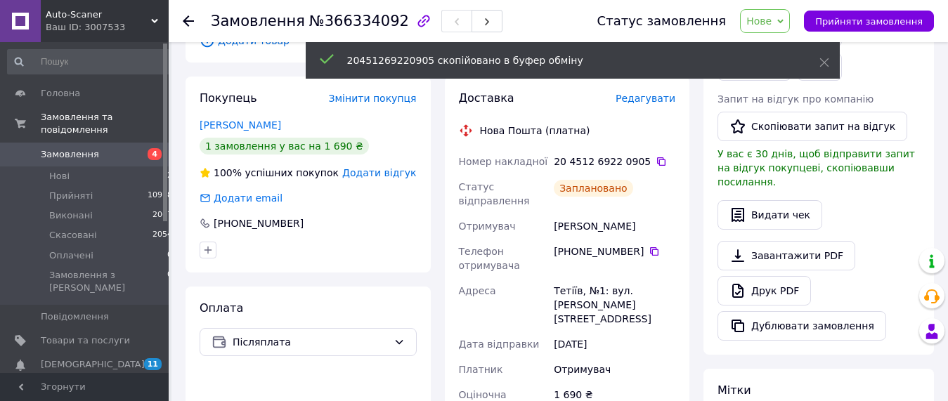
click at [790, 23] on span "Нове" at bounding box center [765, 21] width 50 height 24
click at [786, 41] on li "Прийнято" at bounding box center [772, 49] width 65 height 21
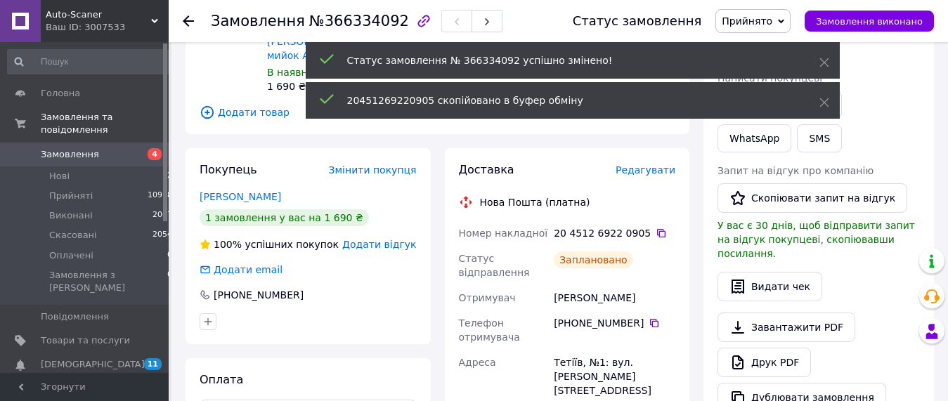
scroll to position [126, 0]
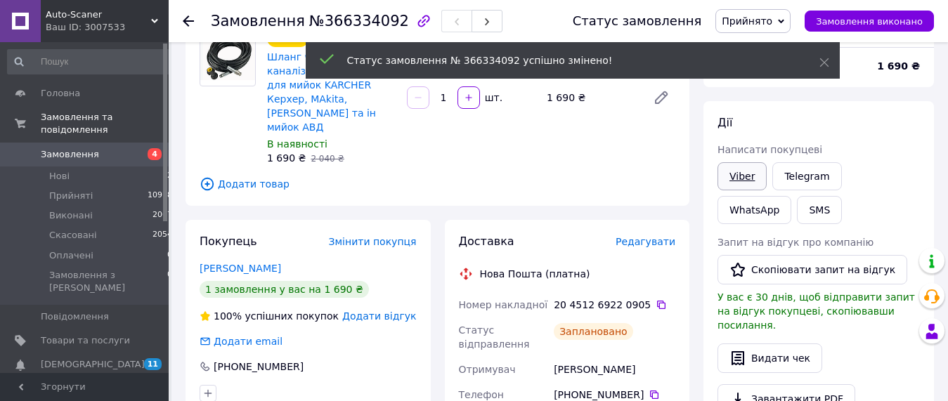
click at [750, 173] on link "Viber" at bounding box center [741, 176] width 49 height 28
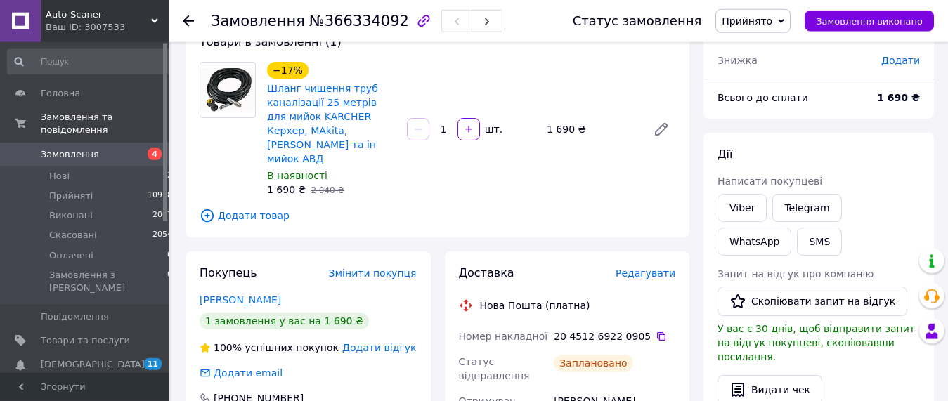
scroll to position [55, 0]
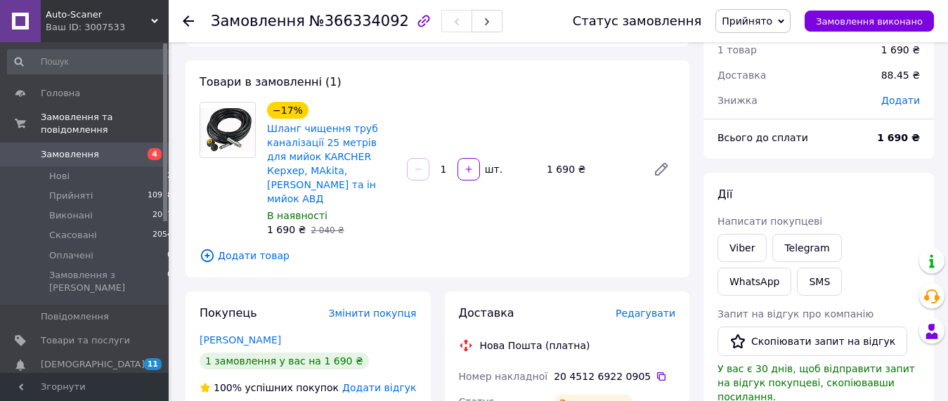
click at [89, 143] on link "Замовлення 4" at bounding box center [90, 155] width 181 height 24
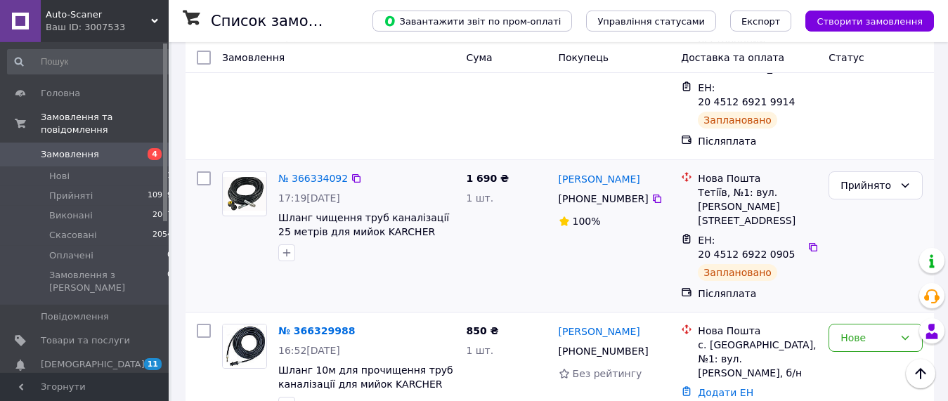
scroll to position [143, 0]
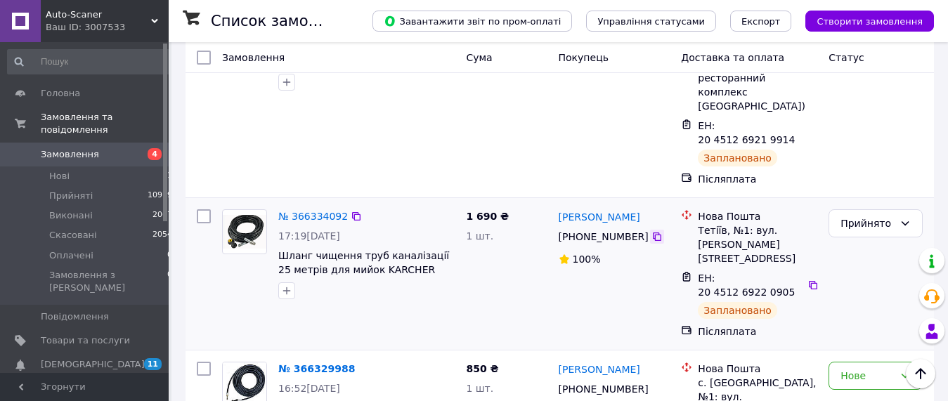
click at [653, 233] on icon at bounding box center [657, 237] width 8 height 8
click at [809, 281] on icon at bounding box center [813, 285] width 8 height 8
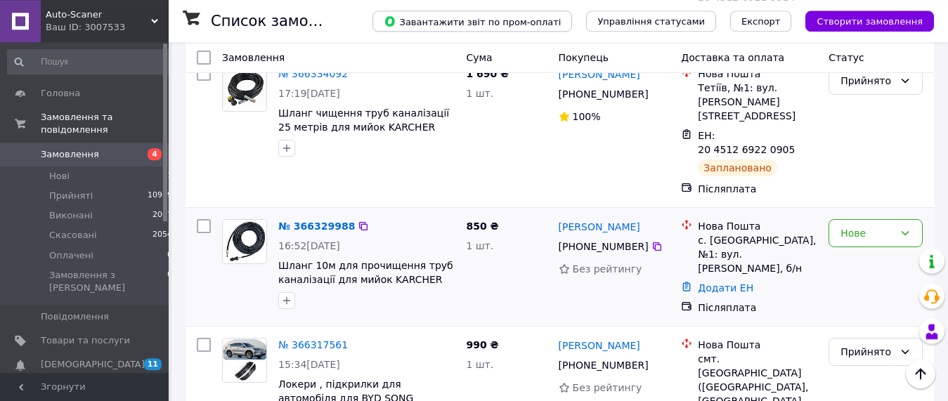
scroll to position [287, 0]
click at [651, 240] on icon at bounding box center [656, 245] width 11 height 11
drag, startPoint x: 860, startPoint y: 160, endPoint x: 860, endPoint y: 169, distance: 8.4
click at [860, 225] on div "Нове" at bounding box center [866, 232] width 53 height 15
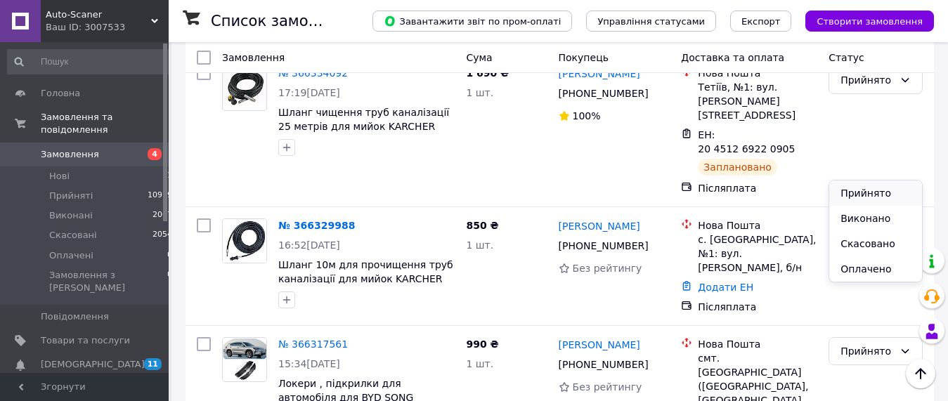
click at [852, 193] on li "Прийнято" at bounding box center [875, 193] width 93 height 25
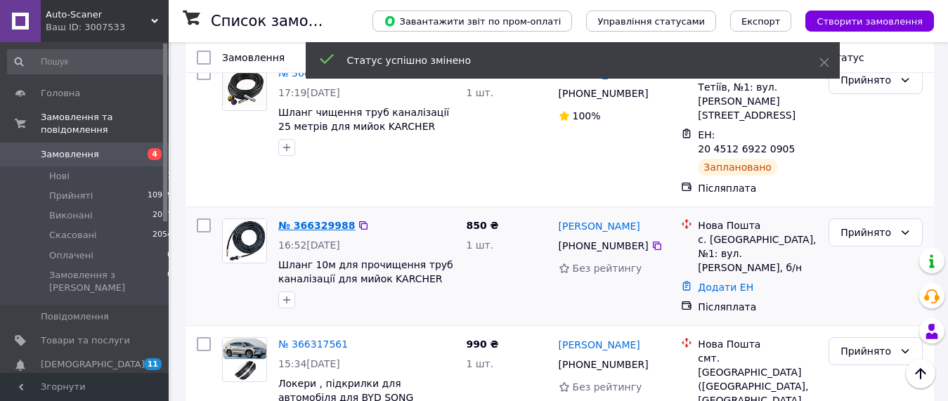
click at [325, 220] on link "№ 366329988" at bounding box center [316, 225] width 77 height 11
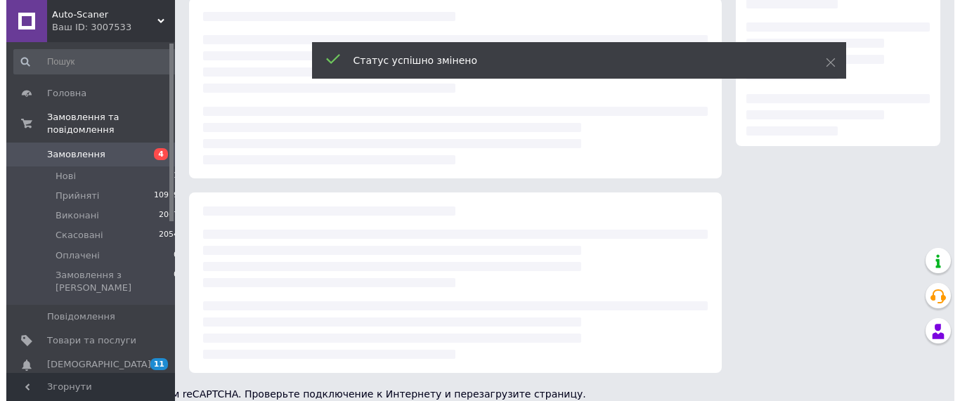
scroll to position [255, 0]
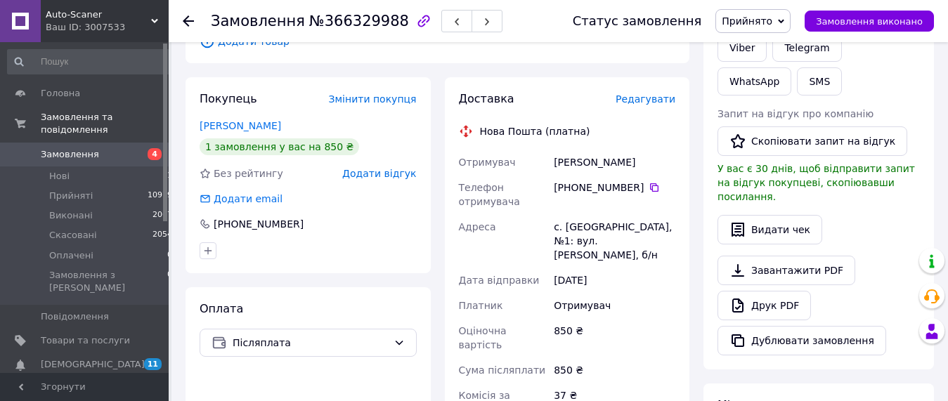
click at [653, 93] on span "Редагувати" at bounding box center [645, 98] width 60 height 11
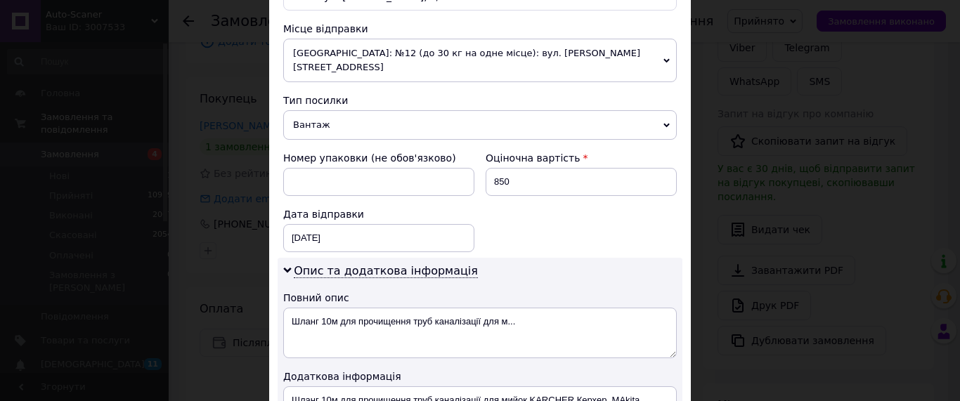
scroll to position [721, 0]
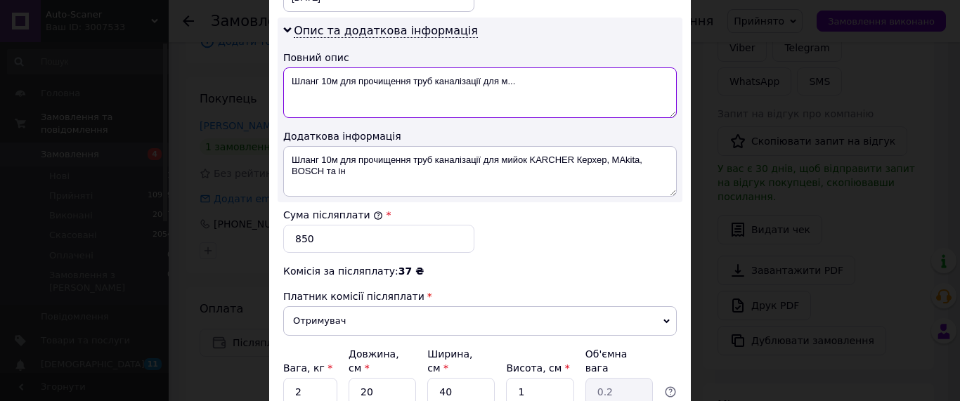
drag, startPoint x: 336, startPoint y: 65, endPoint x: 511, endPoint y: 65, distance: 174.2
click at [511, 67] on textarea "Шланг 10м для прочищення труб каналізації для м..." at bounding box center [479, 92] width 393 height 51
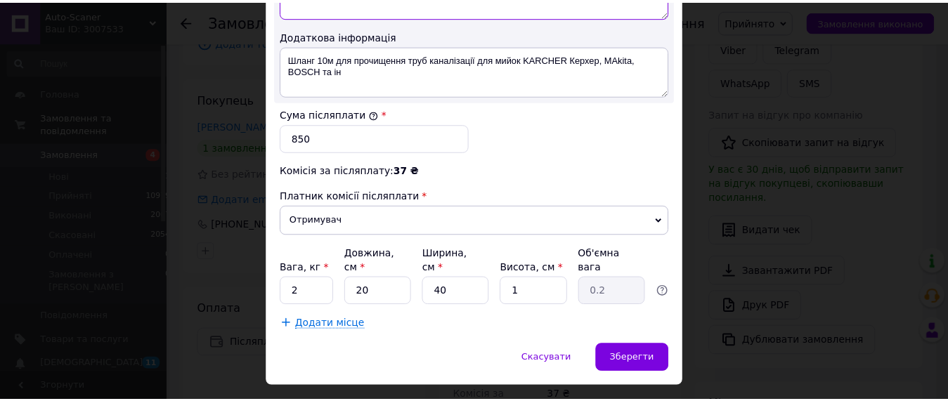
scroll to position [828, 0]
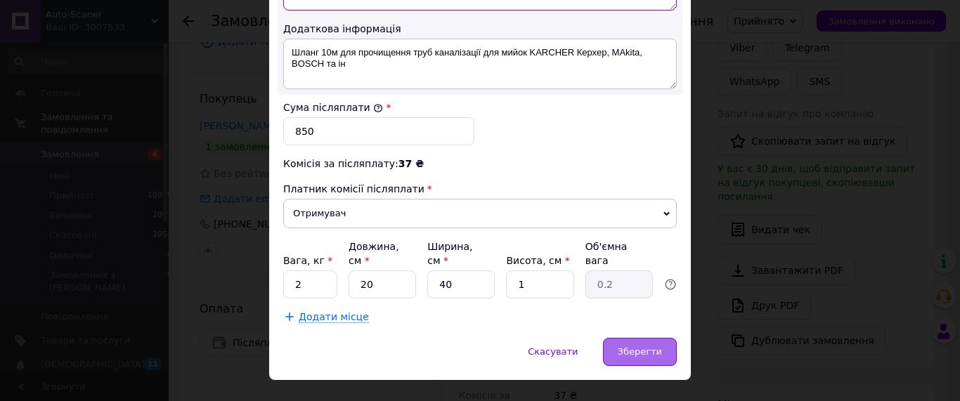
type textarea "Шланг 10м"
click at [629, 338] on div "Зберегти" at bounding box center [640, 352] width 74 height 28
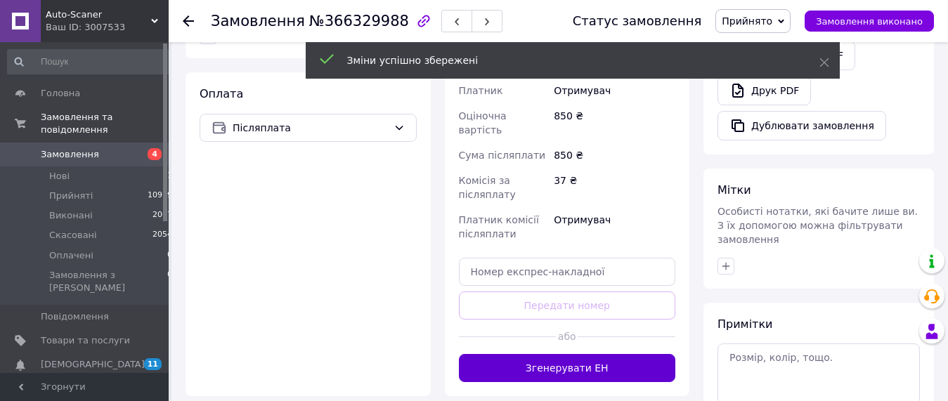
click at [593, 354] on button "Згенерувати ЕН" at bounding box center [567, 368] width 217 height 28
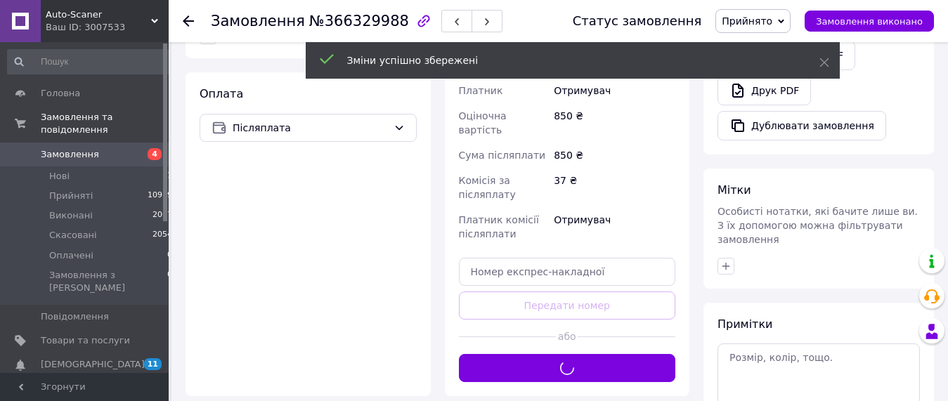
scroll to position [255, 0]
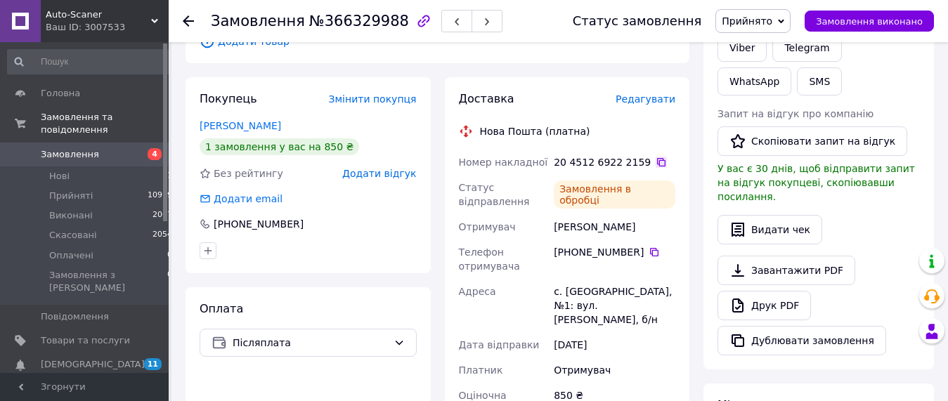
click at [655, 157] on icon at bounding box center [660, 162] width 11 height 11
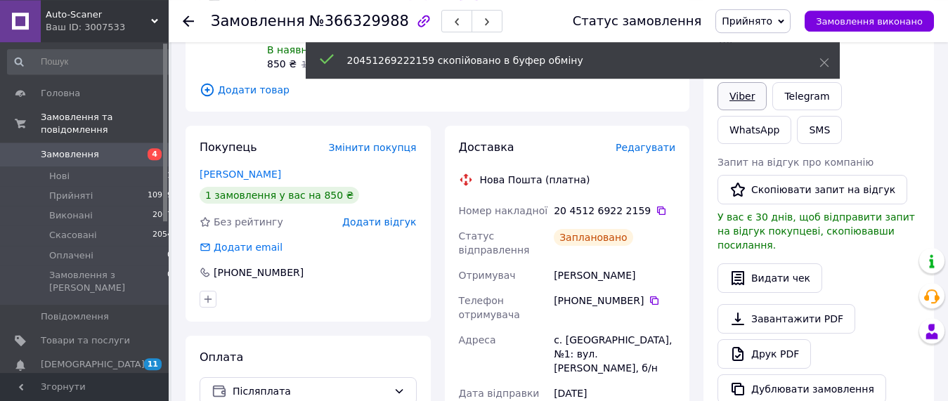
scroll to position [183, 0]
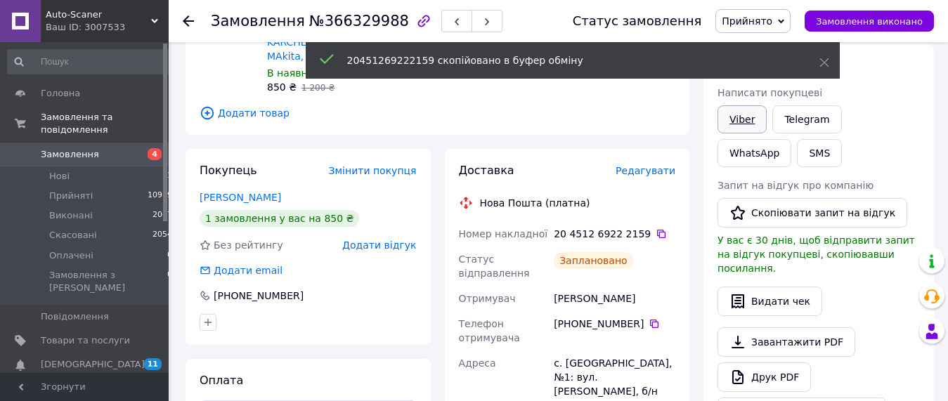
click at [754, 118] on link "Viber" at bounding box center [741, 119] width 49 height 28
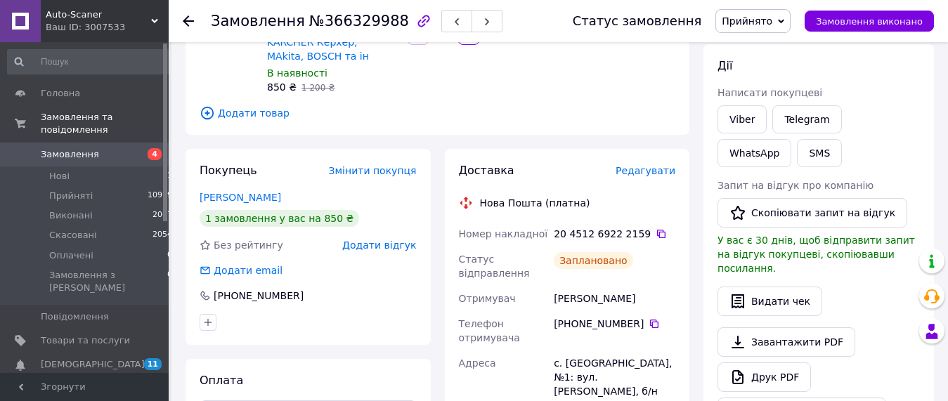
click at [99, 148] on span "Замовлення" at bounding box center [85, 154] width 89 height 13
